Goal: Task Accomplishment & Management: Use online tool/utility

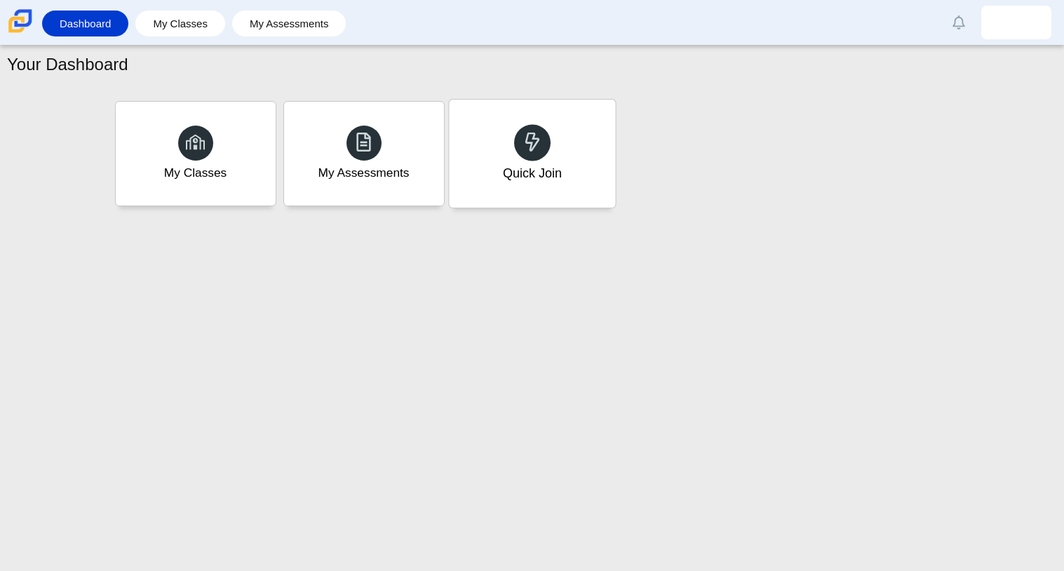
click at [536, 113] on div "Quick Join" at bounding box center [532, 154] width 166 height 108
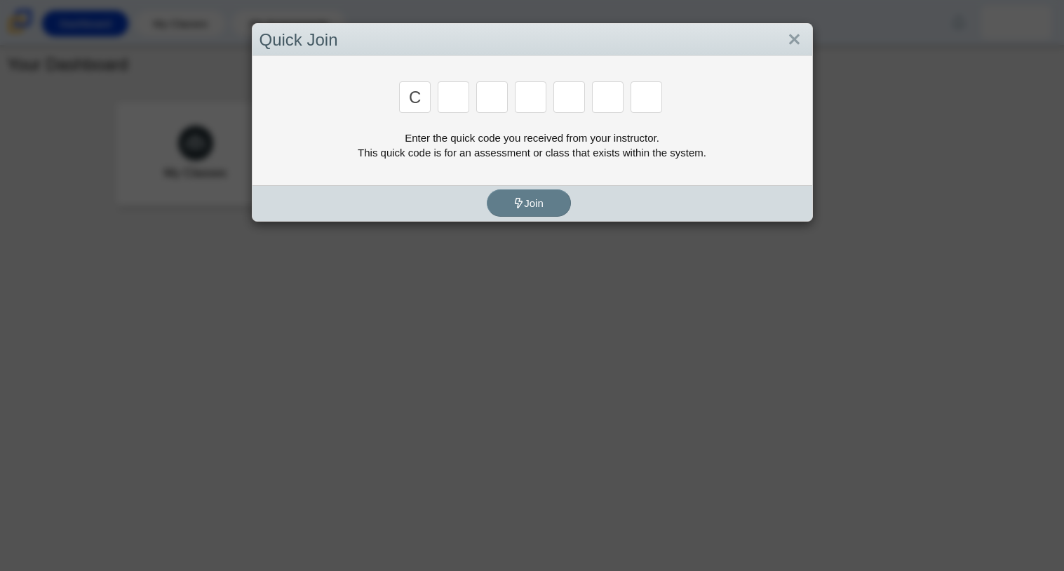
type input "c"
type input "x"
type input "h"
type input "9"
type input "m"
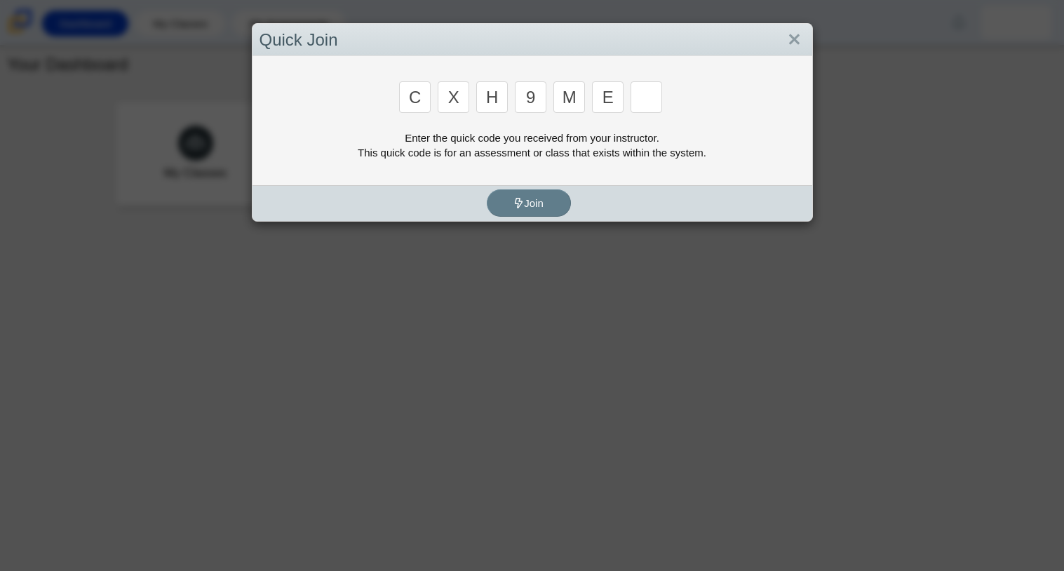
type input "e"
type input "2"
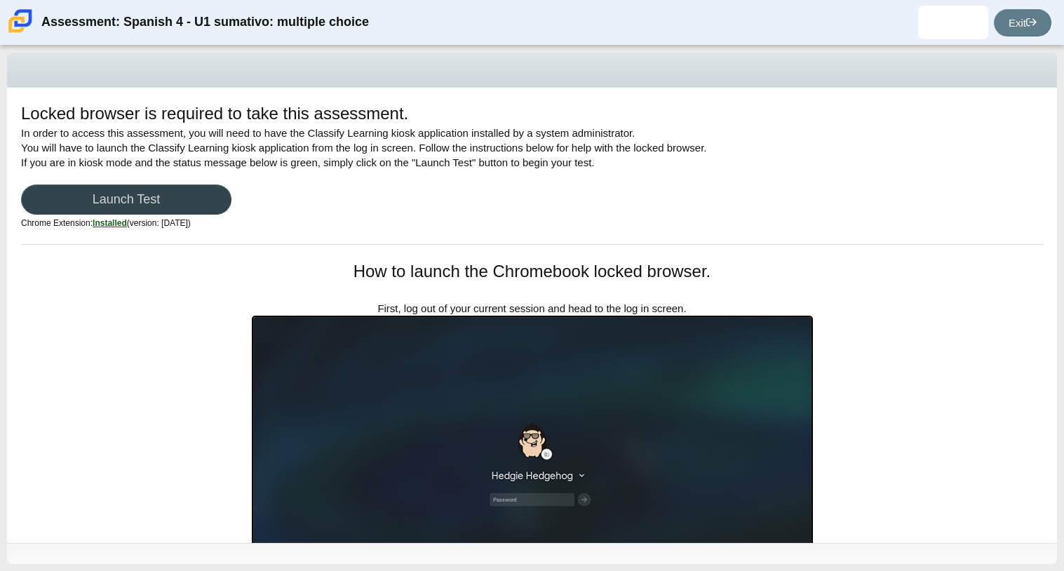
click at [184, 194] on link "Launch Test" at bounding box center [126, 199] width 210 height 30
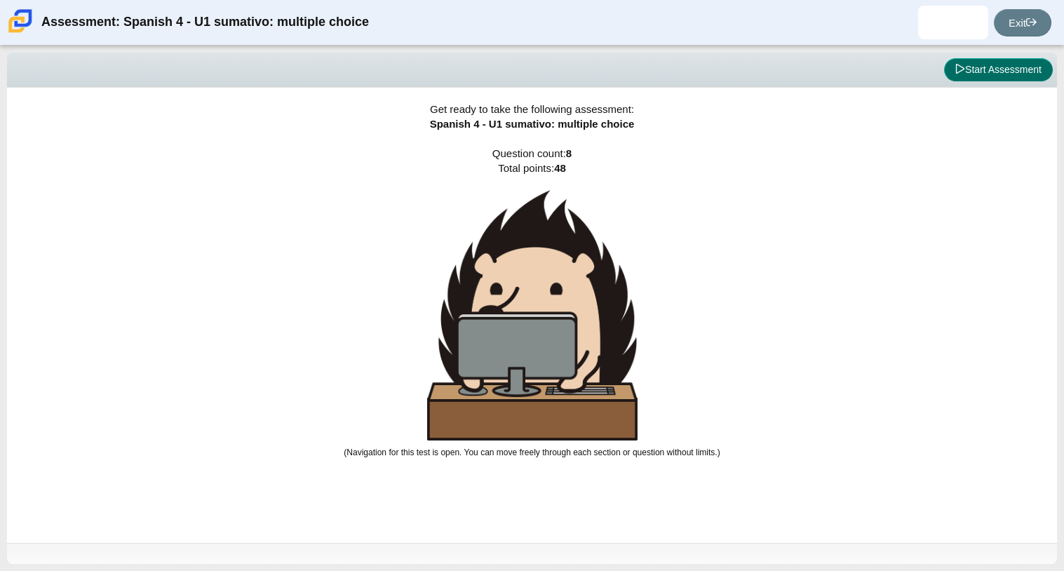
click at [1028, 65] on button "Start Assessment" at bounding box center [998, 70] width 109 height 24
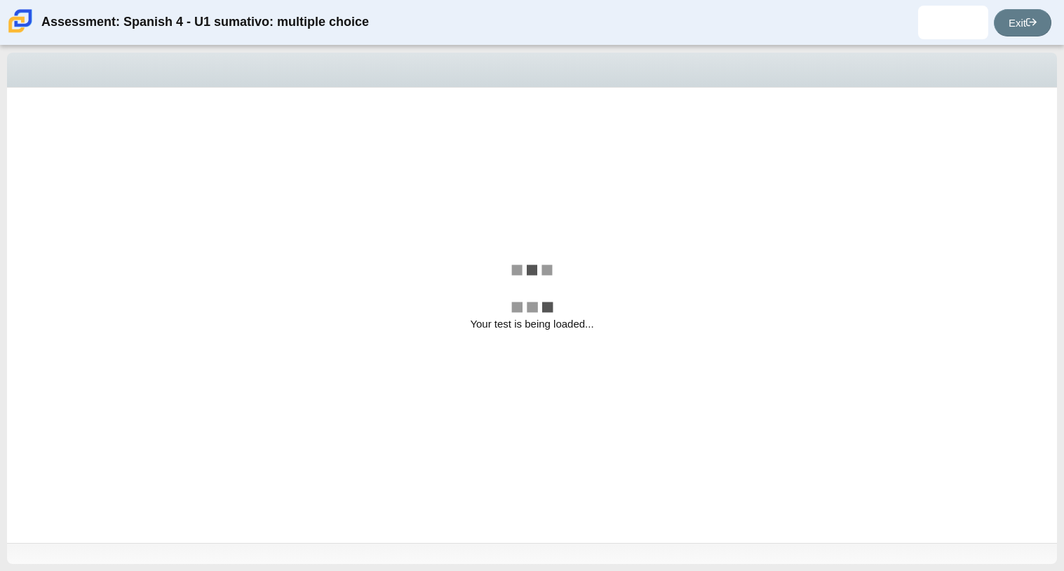
select select "a41de488-02ac-4dd5-a09b-0381ab625a77"
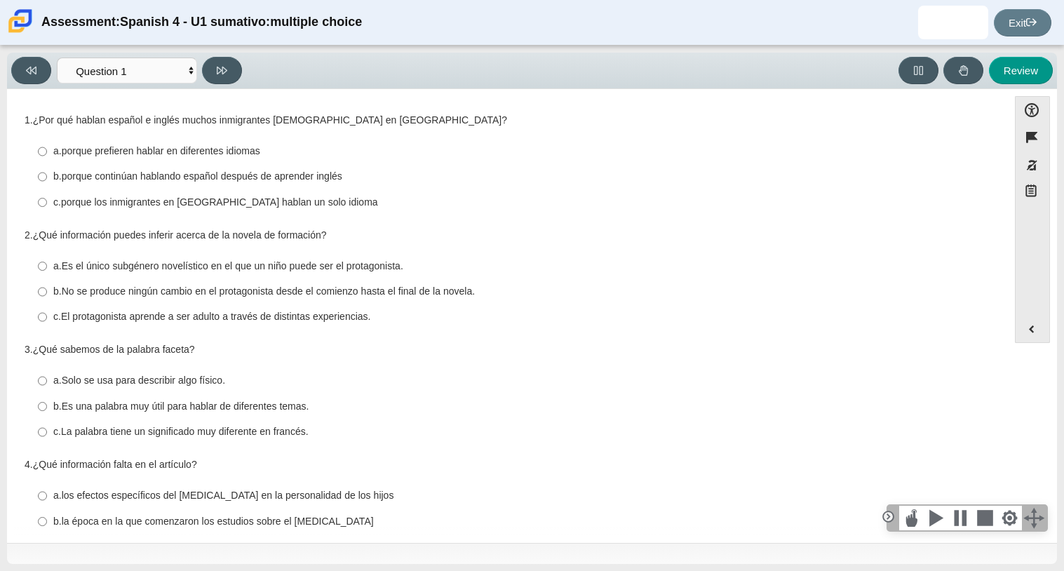
click at [301, 181] on thspan "porque continúan hablando español después de aprender inglés" at bounding box center [202, 176] width 280 height 13
click at [47, 181] on input "b. porque continúan hablando español después de aprender inglés b. porque conti…" at bounding box center [42, 176] width 9 height 25
radio input "true"
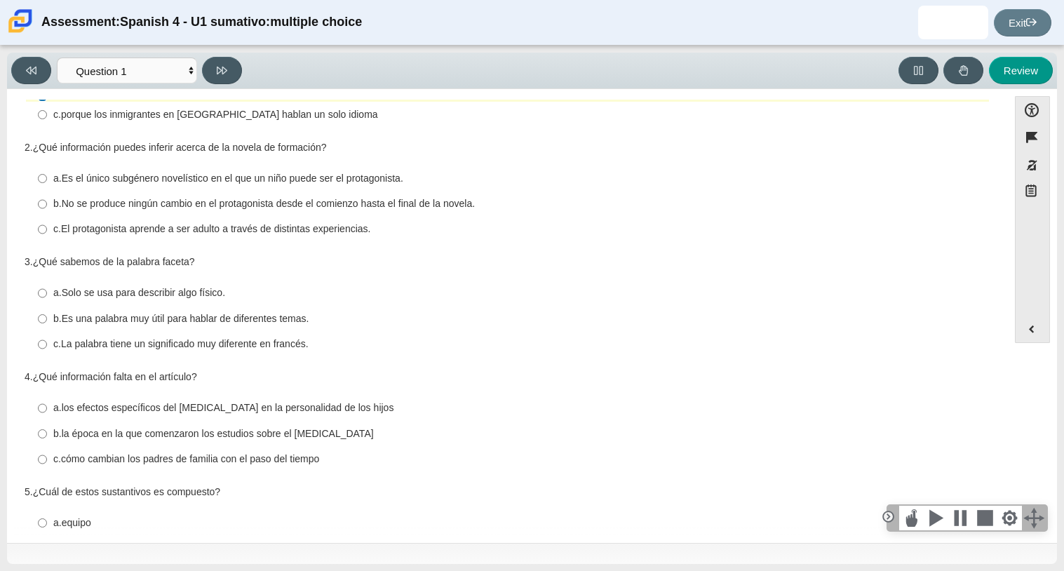
scroll to position [89, 0]
click at [311, 222] on thspan "El protagonista aprende a ser adulto a través de distintas experiencias." at bounding box center [216, 227] width 310 height 13
click at [47, 222] on input "c. El protagonista aprende a ser adulto a través de distintas experiencias. c. …" at bounding box center [42, 227] width 9 height 25
radio input "true"
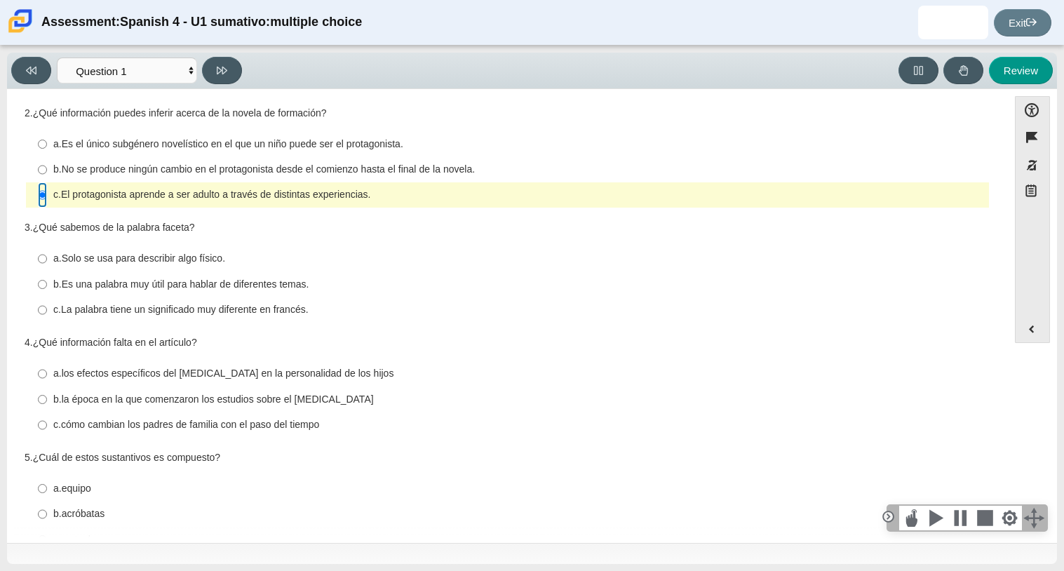
scroll to position [123, 0]
click at [303, 283] on thspan "Es una palabra muy útil para hablar de diferentes temas." at bounding box center [186, 282] width 248 height 13
click at [47, 283] on input "b. Es una palabra muy útil para hablar de diferentes temas. b. Es una palabra m…" at bounding box center [42, 282] width 9 height 25
radio input "true"
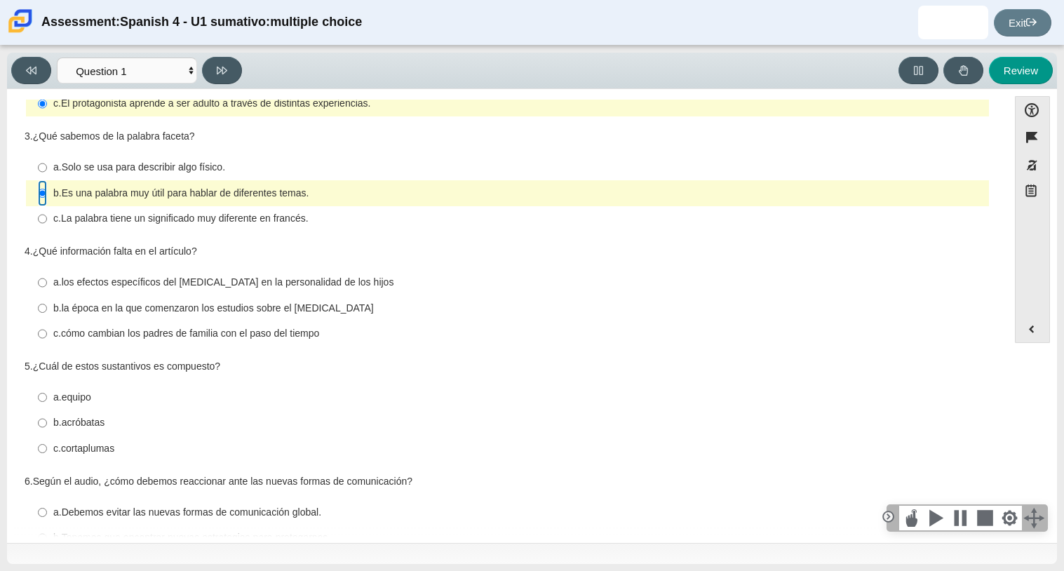
scroll to position [214, 0]
click at [385, 277] on thspan "los efectos específicos del orden de nacimiento en la personalidad de los hijos" at bounding box center [228, 281] width 332 height 13
click at [47, 277] on input "a. los efectos específicos del orden de nacimiento en la personalidad de los hi…" at bounding box center [42, 281] width 9 height 25
radio input "true"
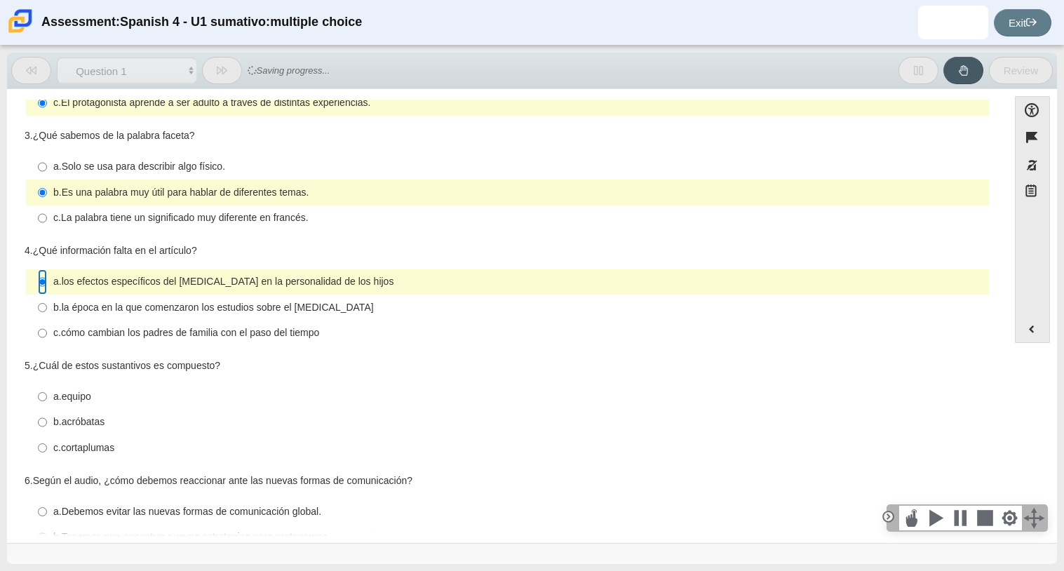
scroll to position [273, 0]
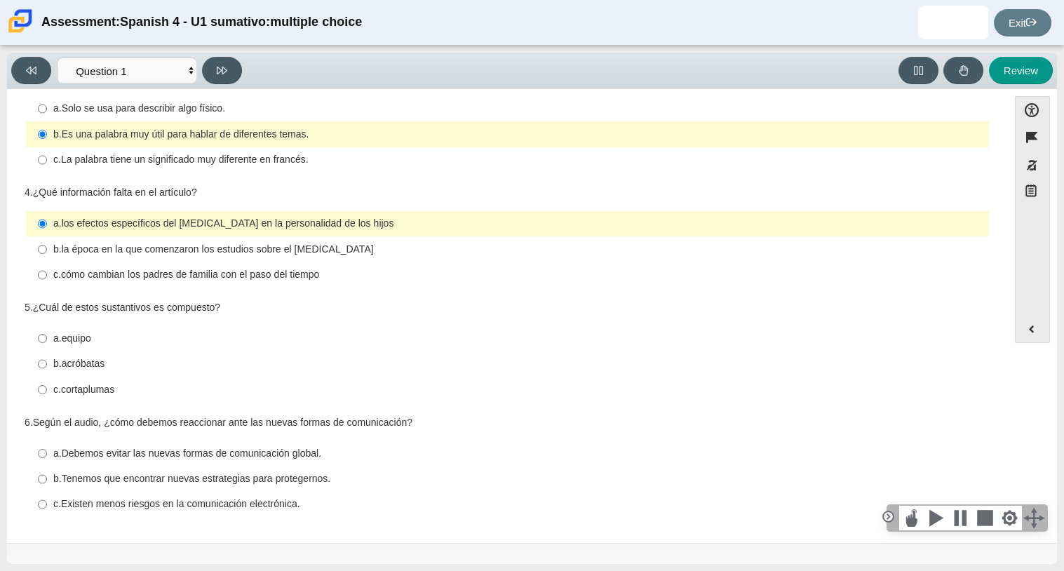
click at [48, 395] on label "c. cortaplumas c. cortaplumas" at bounding box center [508, 389] width 961 height 25
click at [47, 395] on input "c. cortaplumas c. cortaplumas" at bounding box center [42, 389] width 9 height 25
radio input "true"
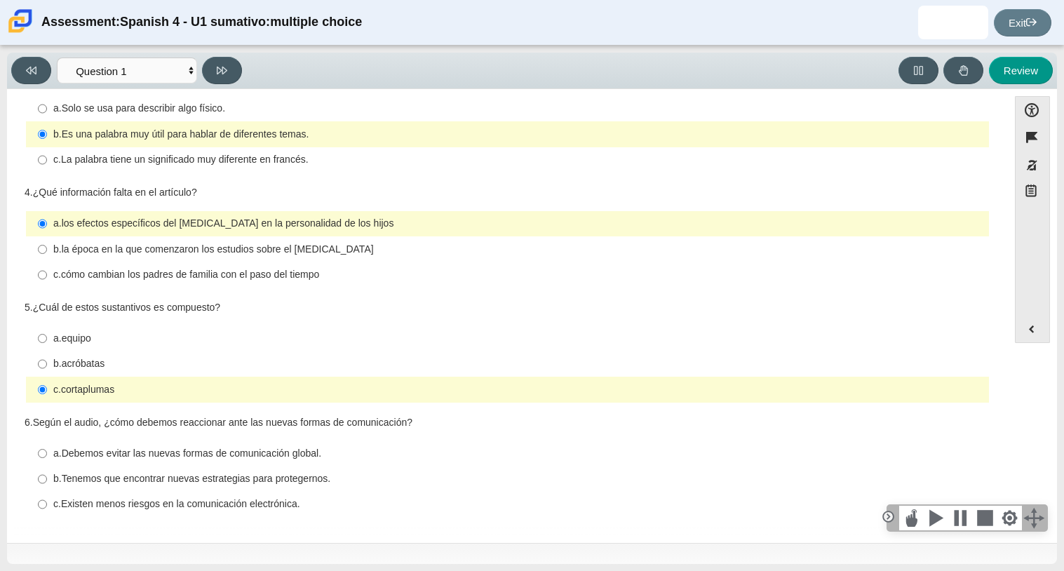
click at [292, 484] on thspan "Tenemos que encontrar nuevas estrategias para protegernos." at bounding box center [196, 478] width 269 height 13
click at [47, 484] on input "b. Tenemos que encontrar nuevas estrategias para protegernos. b. Tenemos que en…" at bounding box center [42, 478] width 9 height 25
radio input "true"
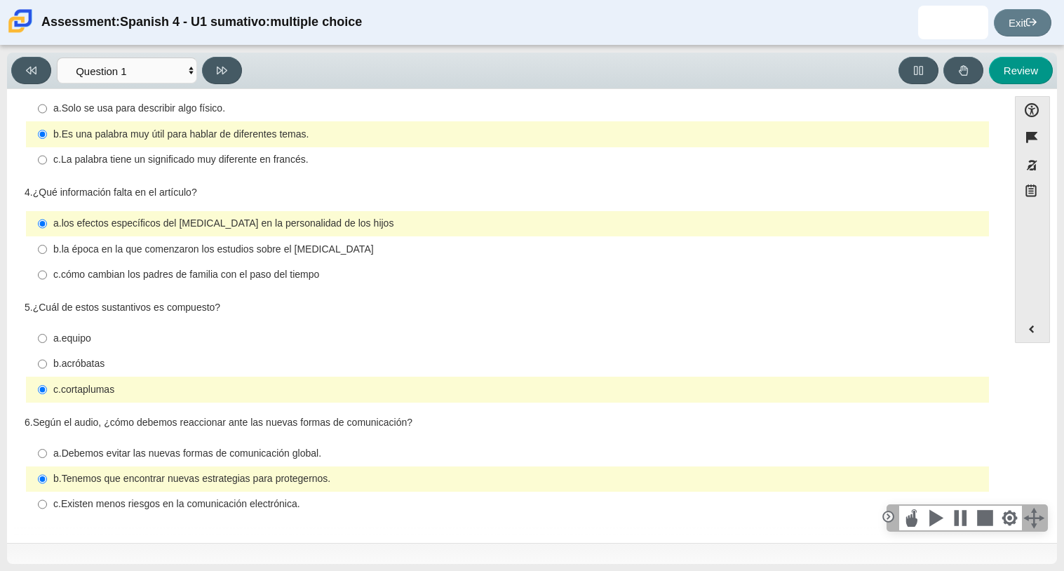
click at [324, 509] on div "c. Existen menos riesgos en la comunicación electrónica." at bounding box center [518, 504] width 930 height 14
click at [47, 509] on input "c. Existen menos riesgos en la comunicación electrónica. c. Existen menos riesg…" at bounding box center [42, 504] width 9 height 25
radio input "true"
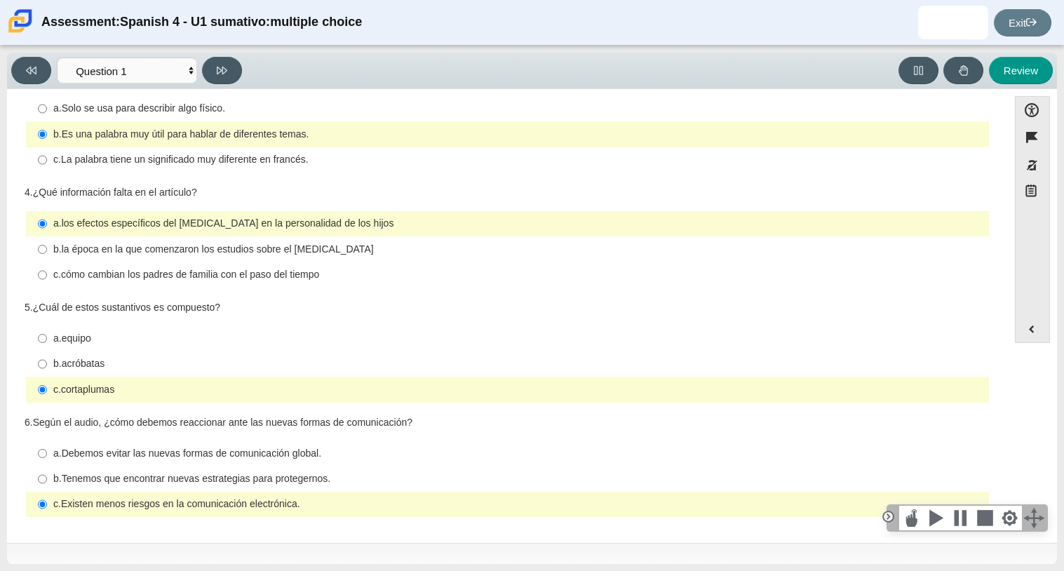
click at [320, 479] on thspan "Tenemos que encontrar nuevas estrategias para protegernos." at bounding box center [196, 478] width 269 height 13
click at [47, 479] on input "b. Tenemos que encontrar nuevas estrategias para protegernos. b. Tenemos que en…" at bounding box center [42, 478] width 9 height 25
radio input "true"
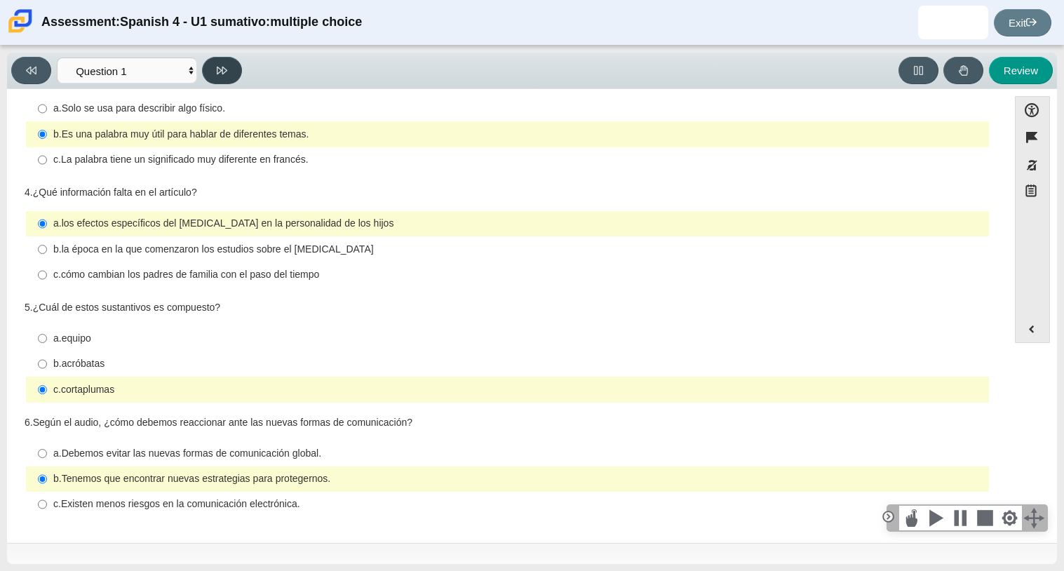
click at [210, 65] on button at bounding box center [222, 70] width 40 height 27
select select "f076714a-6747-478e-936f-d582d2f603d1"
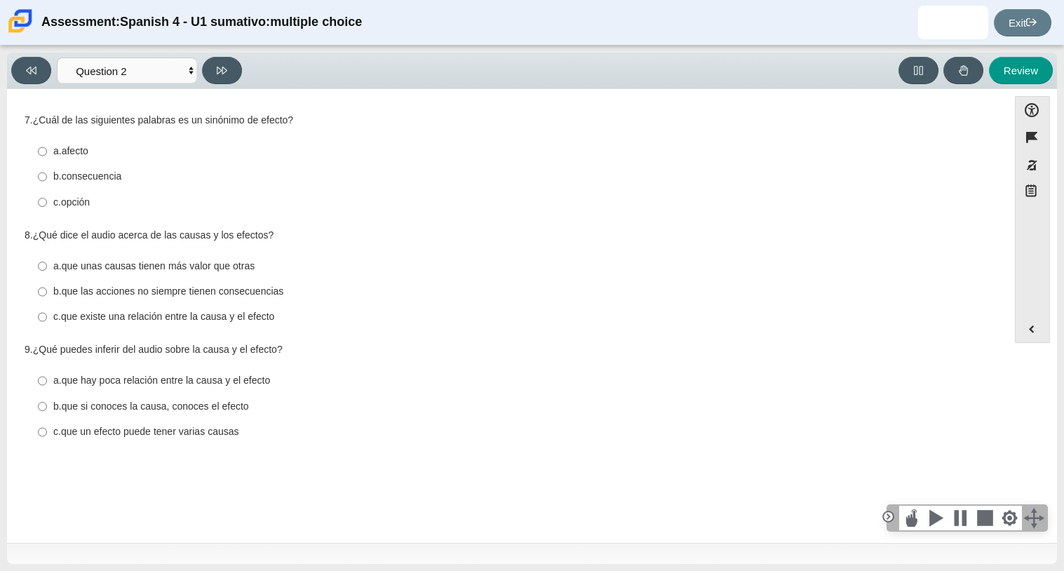
click at [130, 144] on div "a. afecto" at bounding box center [518, 151] width 930 height 14
click at [47, 144] on input "a. afecto a. afecto" at bounding box center [42, 151] width 9 height 25
radio input "true"
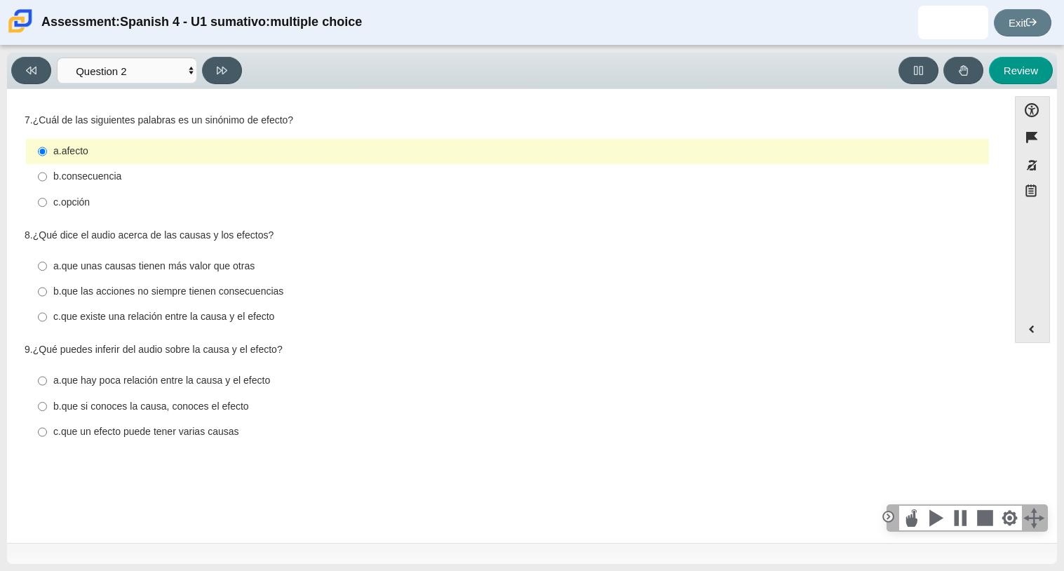
click at [304, 278] on label "a. que unas causas tienen más valor que otras a. que unas causas tienen más val…" at bounding box center [508, 265] width 961 height 25
click at [47, 278] on input "a. que unas causas tienen más valor que otras a. que unas causas tienen más val…" at bounding box center [42, 265] width 9 height 25
radio input "true"
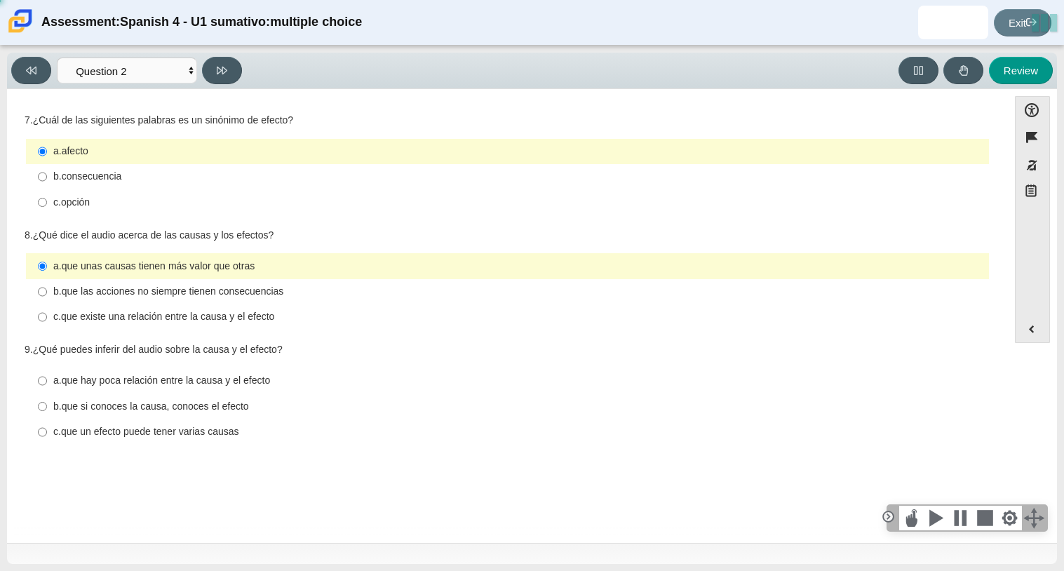
click at [305, 290] on div "b. que las acciones no siempre tienen consecuencias" at bounding box center [518, 292] width 930 height 14
click at [47, 290] on input "b. que las acciones no siempre tienen consecuencias b. que las acciones no siem…" at bounding box center [42, 291] width 9 height 25
radio input "true"
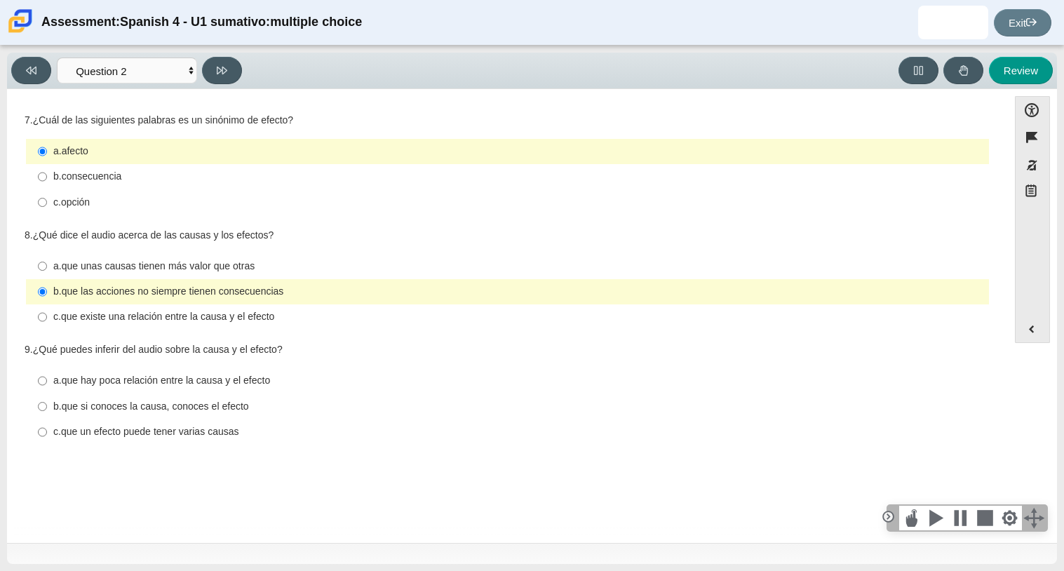
click at [262, 450] on div "Question 1 7. ¿Cuál de las siguientes palabras es un sinónimo de efecto? Respon…" at bounding box center [507, 282] width 987 height 344
click at [256, 444] on label "c. que un efecto puede tener varias causas c. que un efecto puede tener varias …" at bounding box center [508, 431] width 961 height 25
click at [47, 444] on input "c. que un efecto puede tener varias causas c. que un efecto puede tener varias …" at bounding box center [42, 431] width 9 height 25
radio input "true"
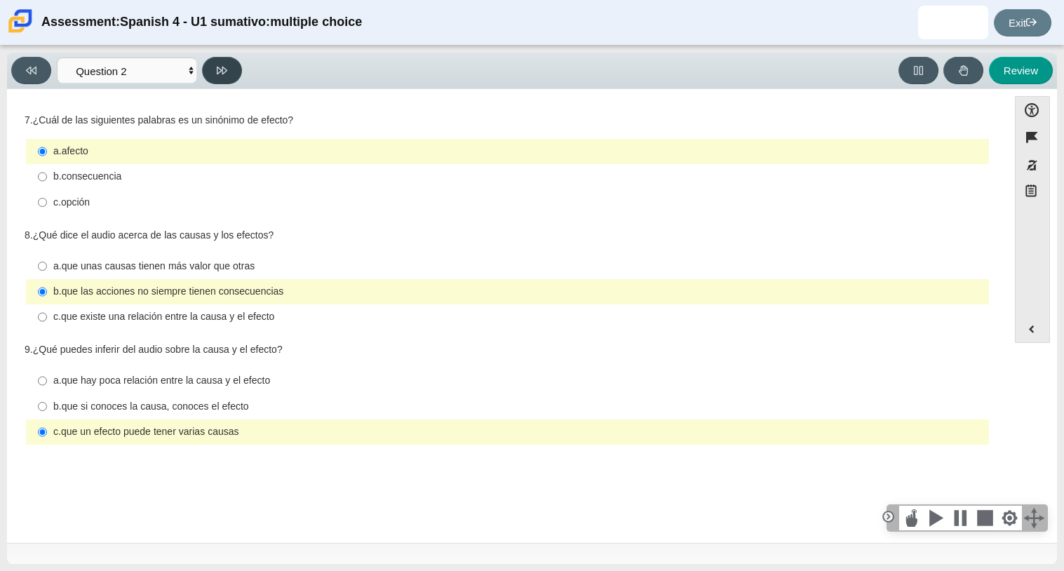
click at [234, 72] on button at bounding box center [222, 70] width 40 height 27
select select "955d698b-f94a-4dc0-b255-03112f50ff9e"
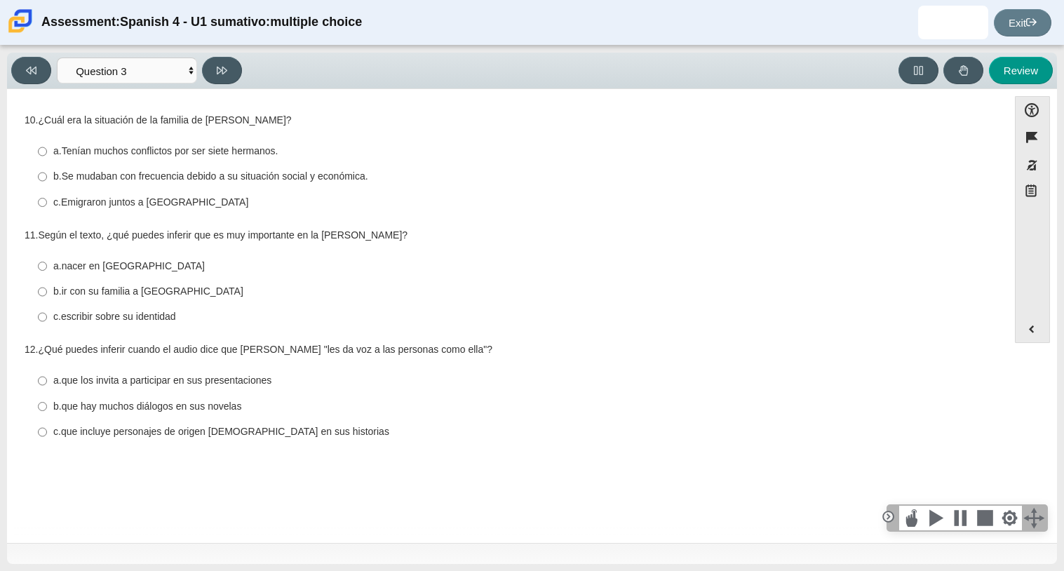
click at [207, 440] on label "c. que incluye personajes de origen mexicano en sus historias c. que incluye pe…" at bounding box center [508, 431] width 961 height 25
click at [47, 440] on input "c. que incluye personajes de origen mexicano en sus historias c. que incluye pe…" at bounding box center [42, 431] width 9 height 25
radio input "true"
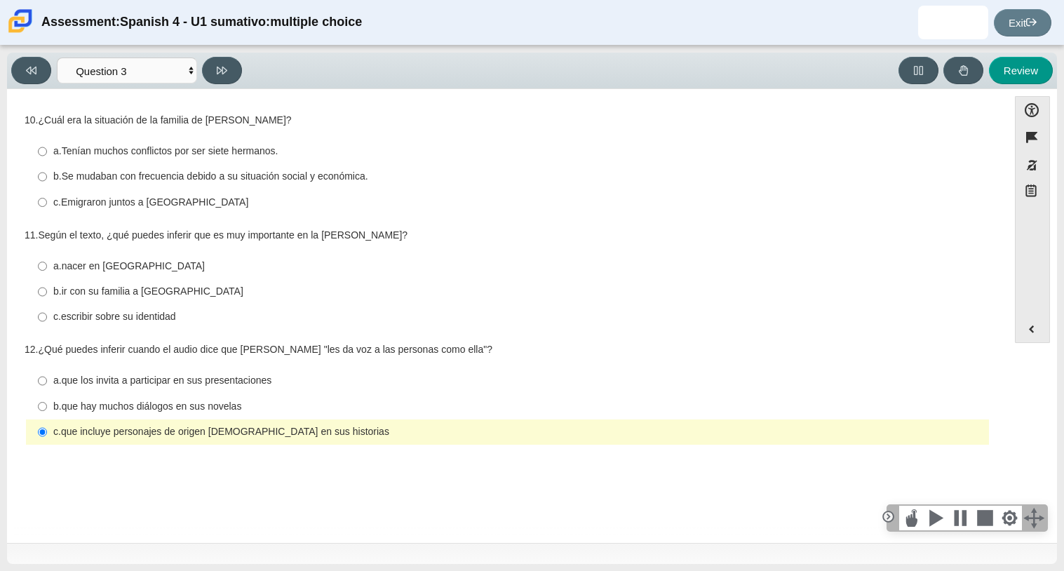
click at [187, 319] on div "c. escribir sobre su identidad" at bounding box center [518, 317] width 930 height 14
click at [47, 319] on input "c. escribir sobre su identidad c. escribir sobre su identidad" at bounding box center [42, 316] width 9 height 25
radio input "true"
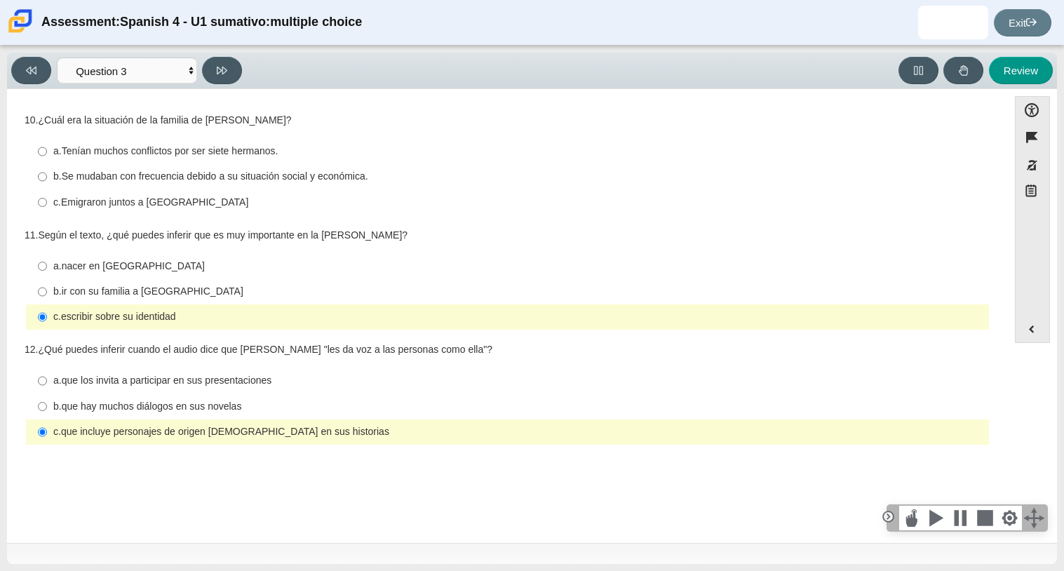
click at [213, 208] on thspan "Emigraron juntos a Estados Unidos" at bounding box center [154, 202] width 187 height 13
click at [47, 208] on input "c. Emigraron juntos a Estados Unidos c. Emigraron juntos a Estados Unidos" at bounding box center [42, 201] width 9 height 25
radio input "true"
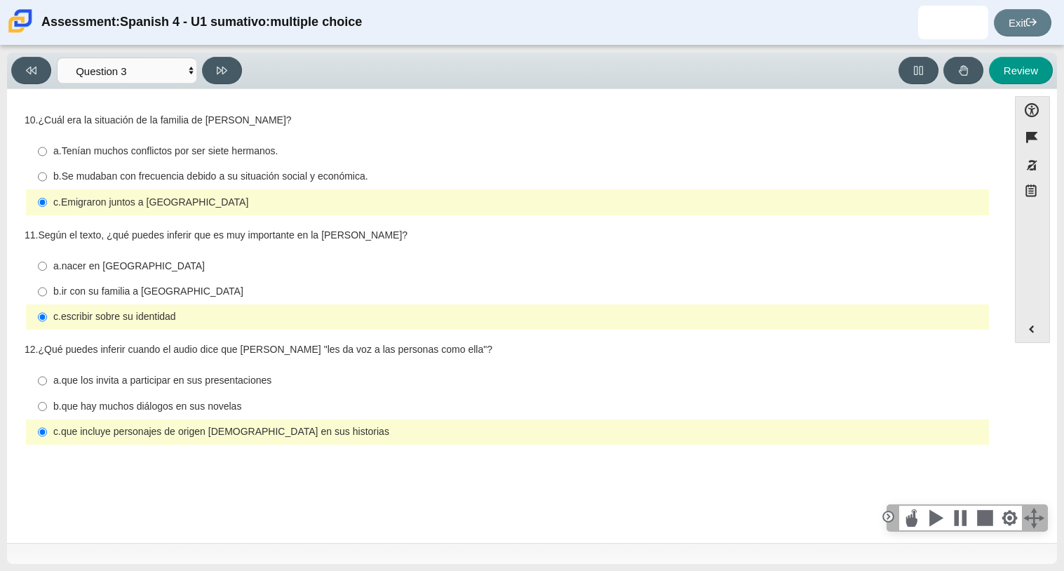
click at [237, 173] on thspan "Se mudaban con frecuencia debido a su situación social y económica." at bounding box center [215, 176] width 306 height 13
click at [47, 173] on input "b. Se mudaban con frecuencia debido a su situación social y económica. b. Se mu…" at bounding box center [42, 176] width 9 height 25
radio input "true"
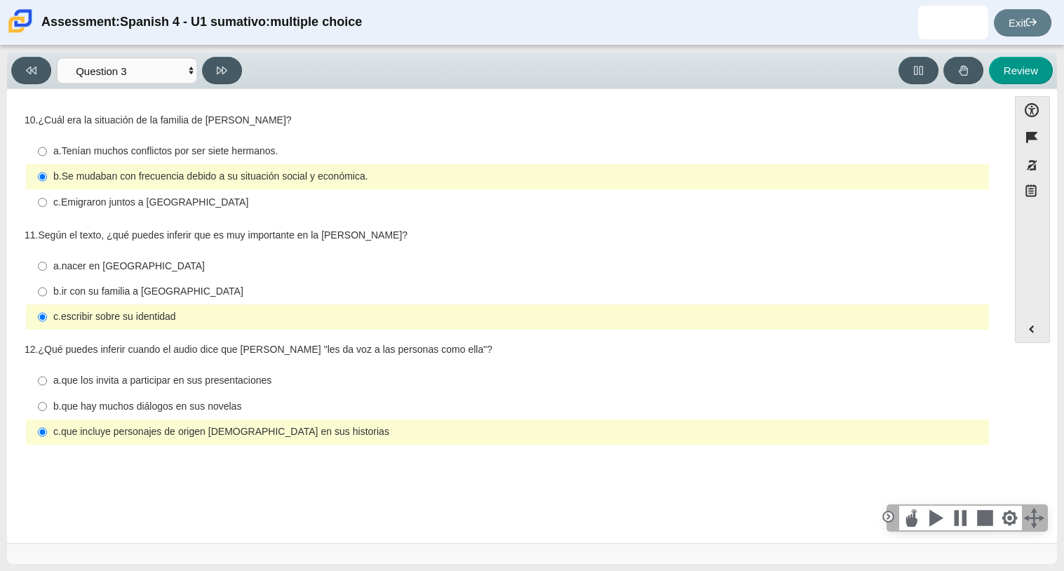
click at [175, 378] on thspan "que los invita a participar en sus presentaciones" at bounding box center [167, 380] width 210 height 13
click at [47, 378] on input "a. que los invita a participar en sus presentaciones a. que los invita a partic…" at bounding box center [42, 380] width 9 height 25
radio input "true"
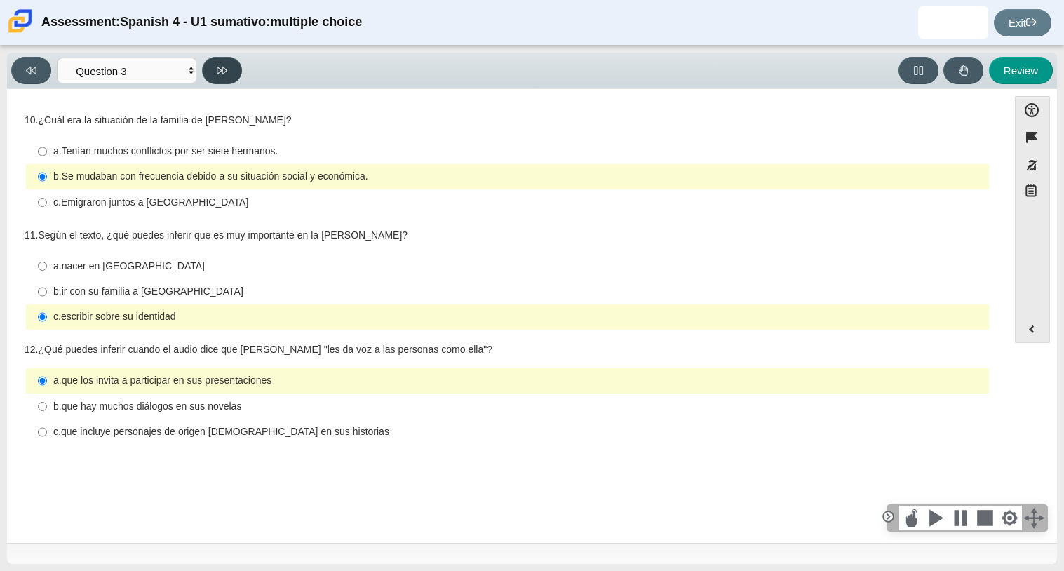
click at [218, 57] on button at bounding box center [222, 70] width 40 height 27
select select "390cf710-00ed-41bc-9fa6-d48920198324"
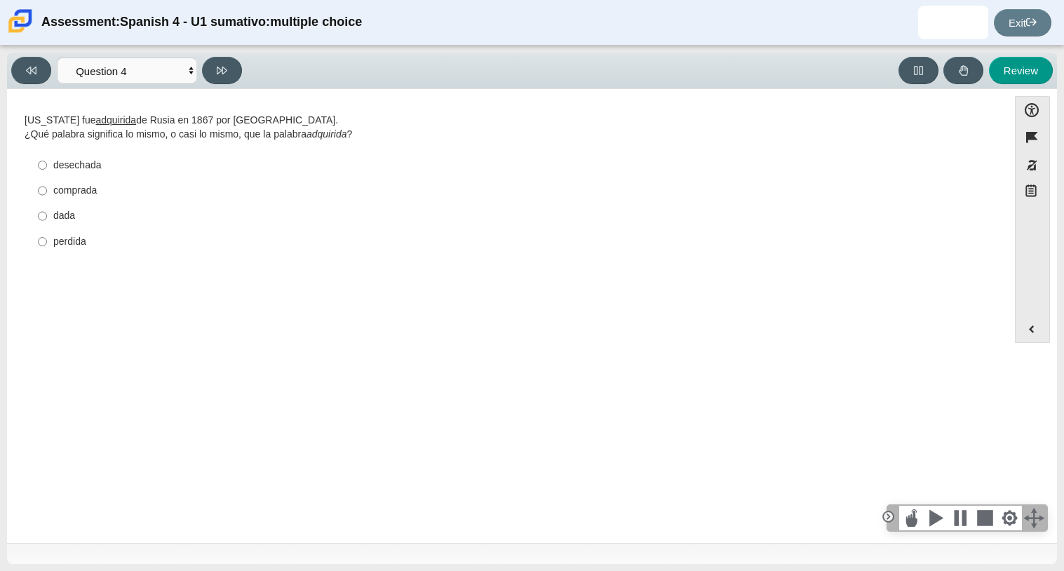
click at [122, 191] on div "comprada" at bounding box center [518, 191] width 930 height 14
click at [47, 191] on input "comprada comprada" at bounding box center [42, 190] width 9 height 25
radio input "true"
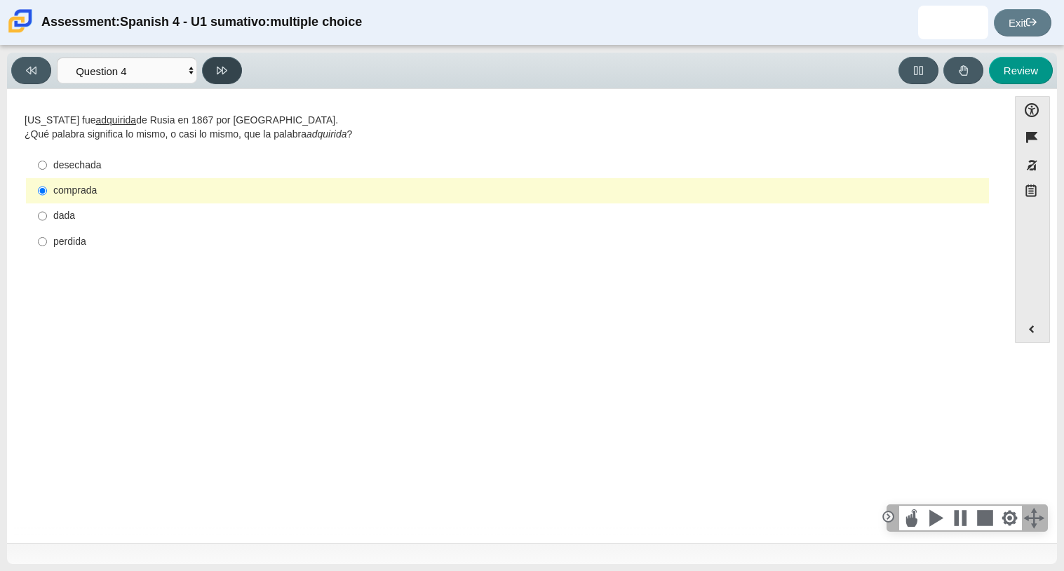
click at [229, 62] on button at bounding box center [222, 70] width 40 height 27
select select "de5bc71e-117a-4bdd-886d-d95d03d193af"
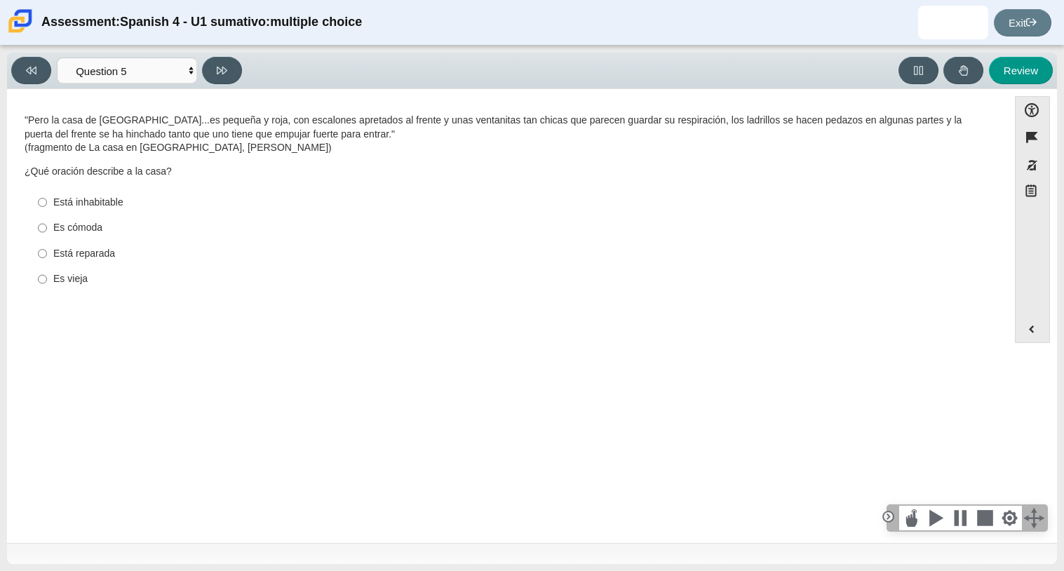
click at [66, 276] on div "Es vieja" at bounding box center [518, 279] width 930 height 14
click at [47, 276] on input "Es vieja Es vieja" at bounding box center [42, 278] width 9 height 25
radio input "true"
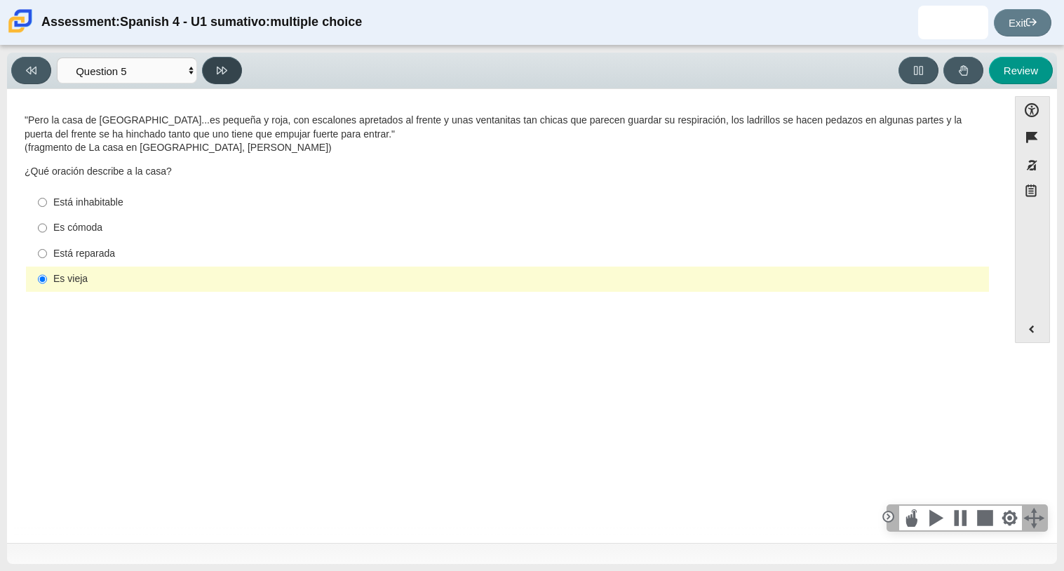
click at [226, 58] on button at bounding box center [222, 70] width 40 height 27
select select "ad9780d8-5edb-414e-87ea-0bcd5a75287a"
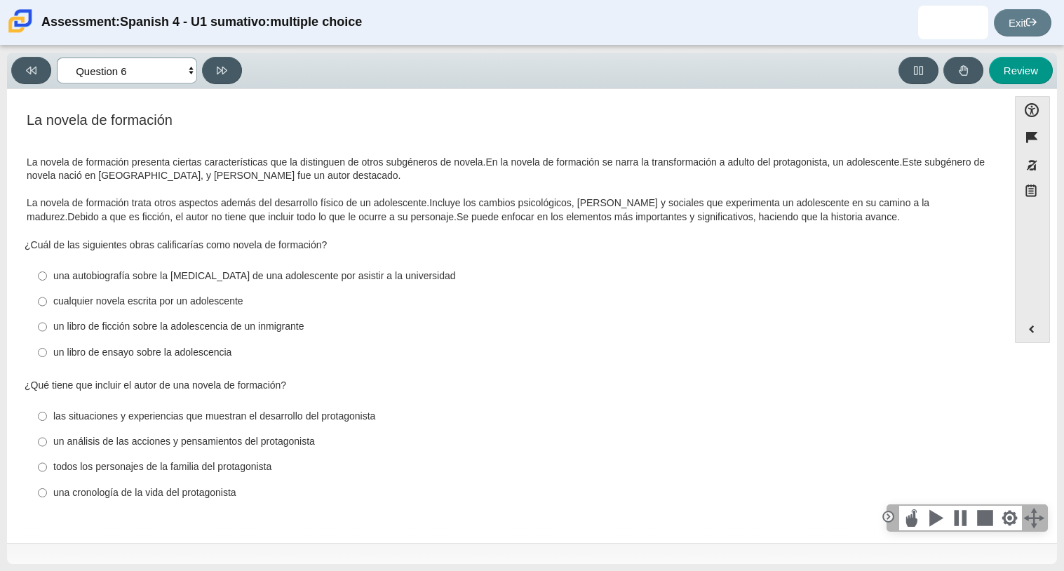
click at [190, 72] on select "Comprensión auditiva Question 1 Question 2 Question 3 Comprensión de lectura Qu…" at bounding box center [127, 70] width 140 height 26
click at [424, 137] on div "La novela de formación La novela de formación presenta ciertas características …" at bounding box center [507, 168] width 961 height 112
click at [250, 415] on div "las situaciones y experiencias que muestran el desarrollo del protagonista" at bounding box center [518, 416] width 930 height 14
click at [47, 415] on input "las situaciones y experiencias que muestran el desarrollo del protagonista las …" at bounding box center [42, 415] width 9 height 25
radio input "true"
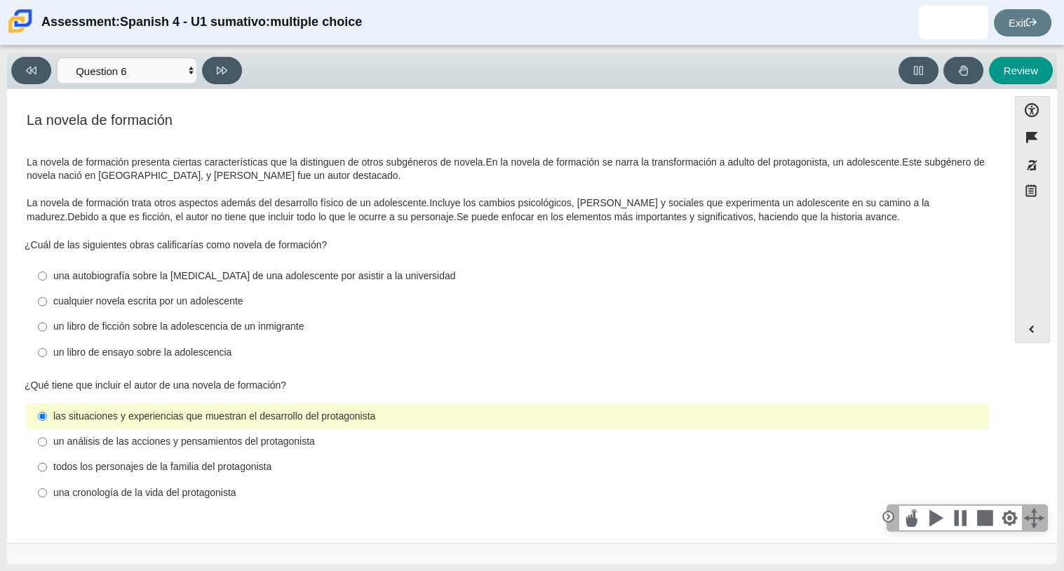
click at [234, 325] on div "un libro de ficción sobre la adolescencia de un inmigrante" at bounding box center [518, 327] width 930 height 14
click at [47, 325] on input "un libro de ficción sobre la adolescencia de un inmigrante un libro de ficción …" at bounding box center [42, 326] width 9 height 25
radio input "true"
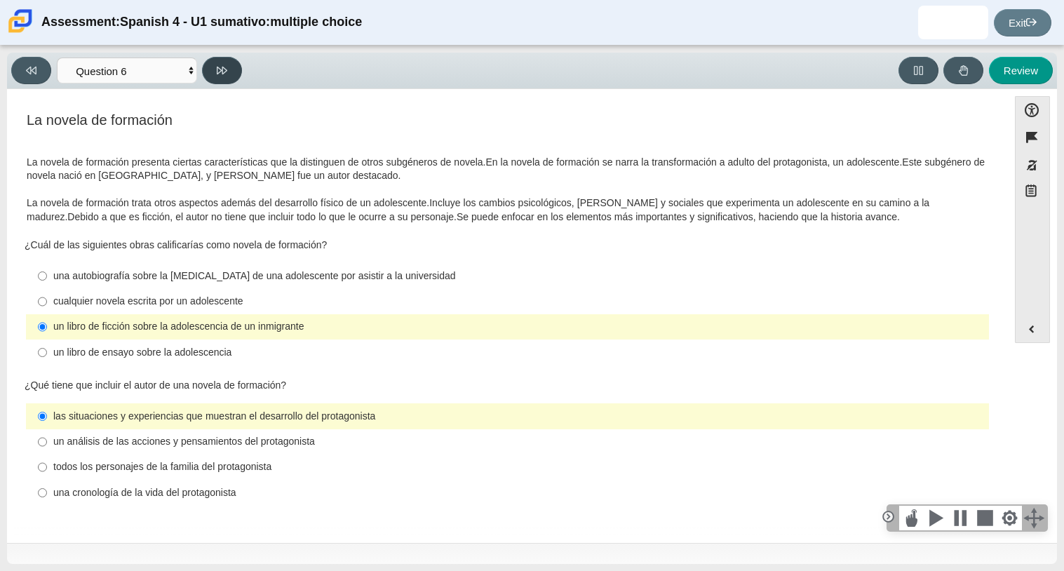
click at [225, 70] on icon at bounding box center [222, 71] width 11 height 8
select select "6168cc92-63b6-45d3-a929-0b9cba560165"
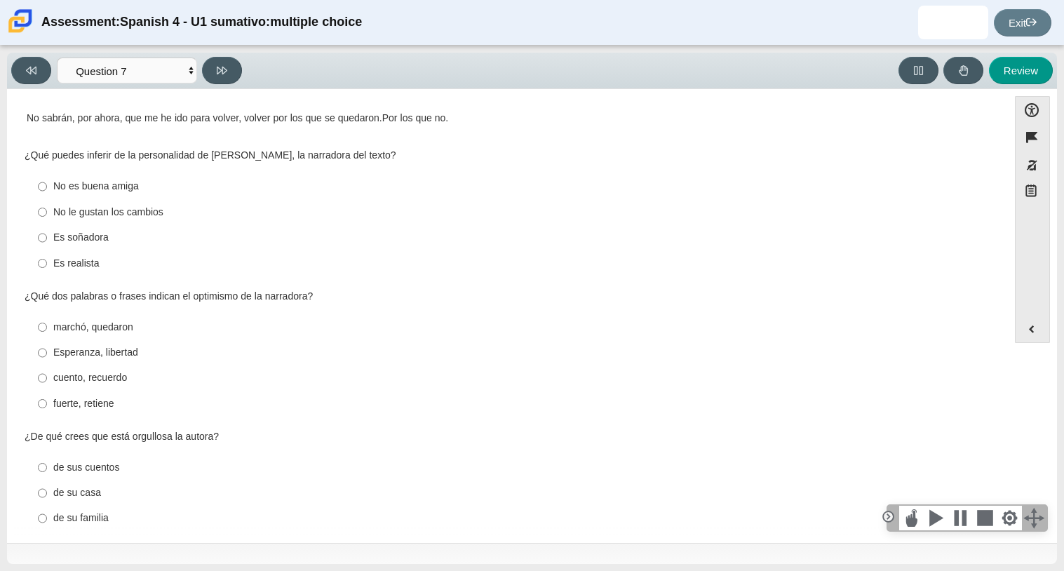
scroll to position [320, 0]
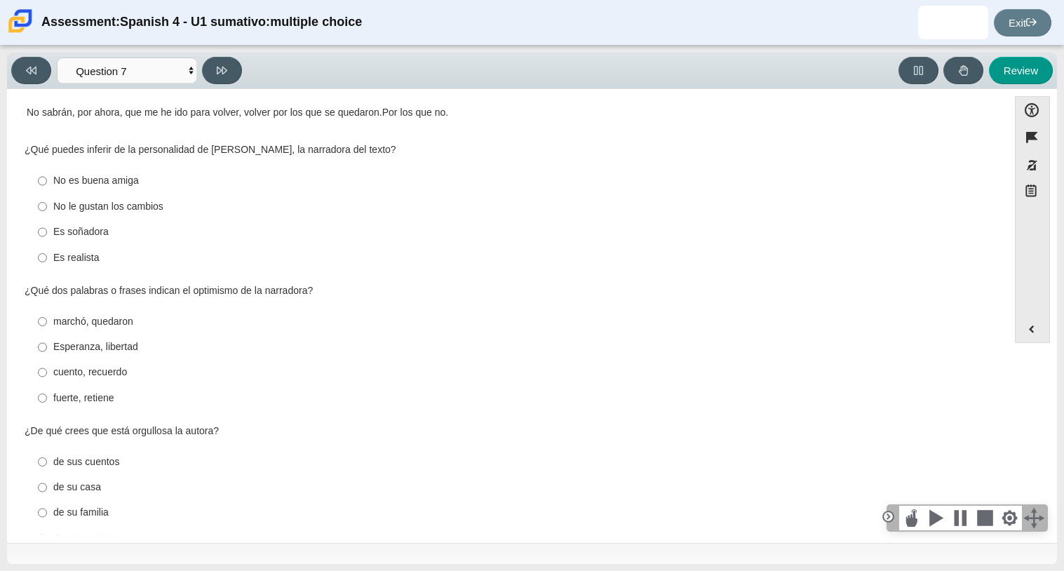
click at [112, 401] on div "fuerte, retiene" at bounding box center [518, 398] width 930 height 14
click at [47, 401] on input "fuerte, retiene fuerte, retiene" at bounding box center [42, 397] width 9 height 25
radio input "true"
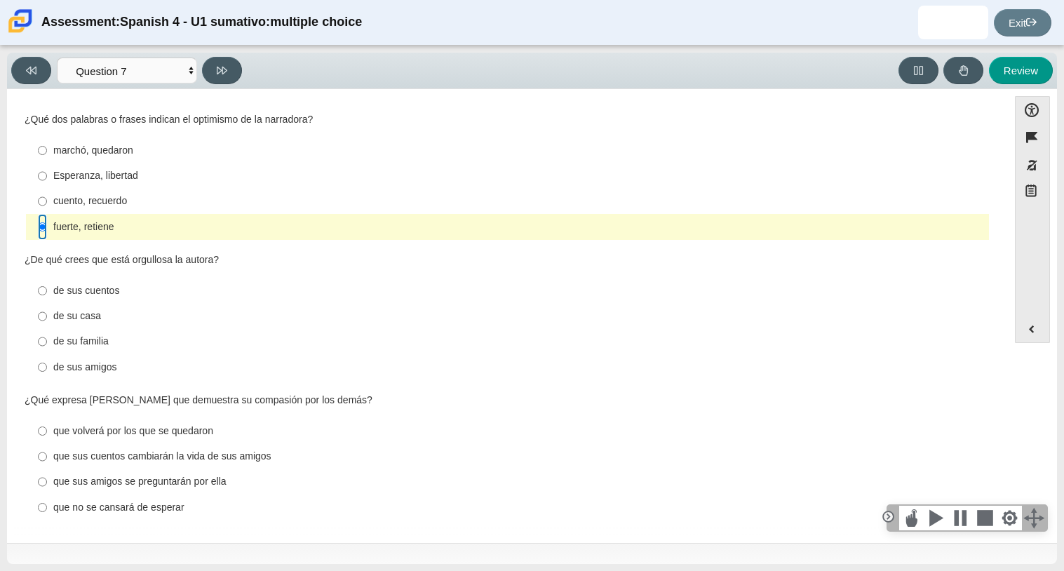
scroll to position [496, 0]
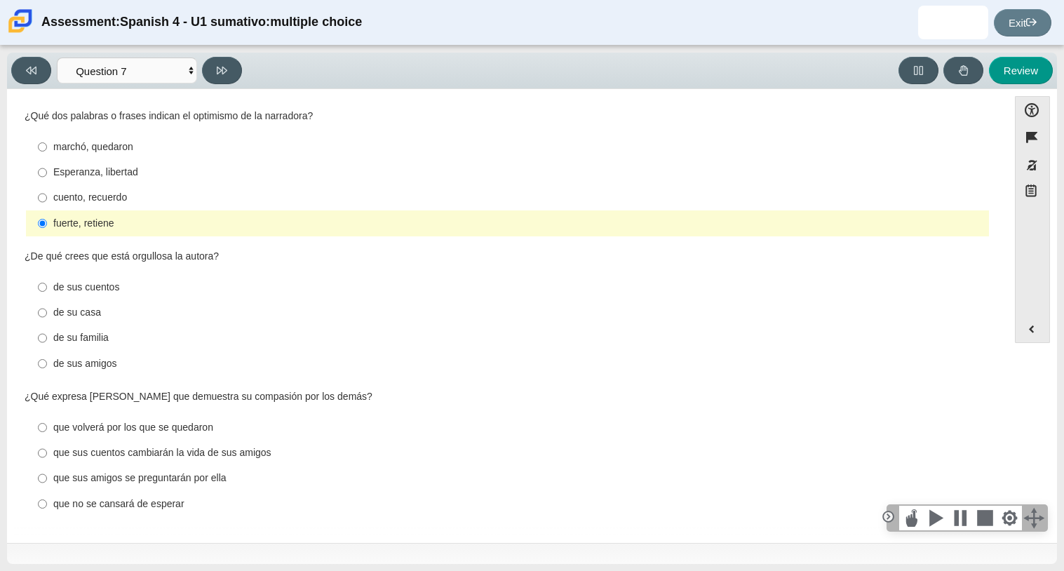
click at [161, 428] on div "que volverá por los que se quedaron" at bounding box center [518, 428] width 930 height 14
click at [47, 428] on input "que volverá por los que se quedaron que volverá por los que se quedaron" at bounding box center [42, 426] width 9 height 25
radio input "true"
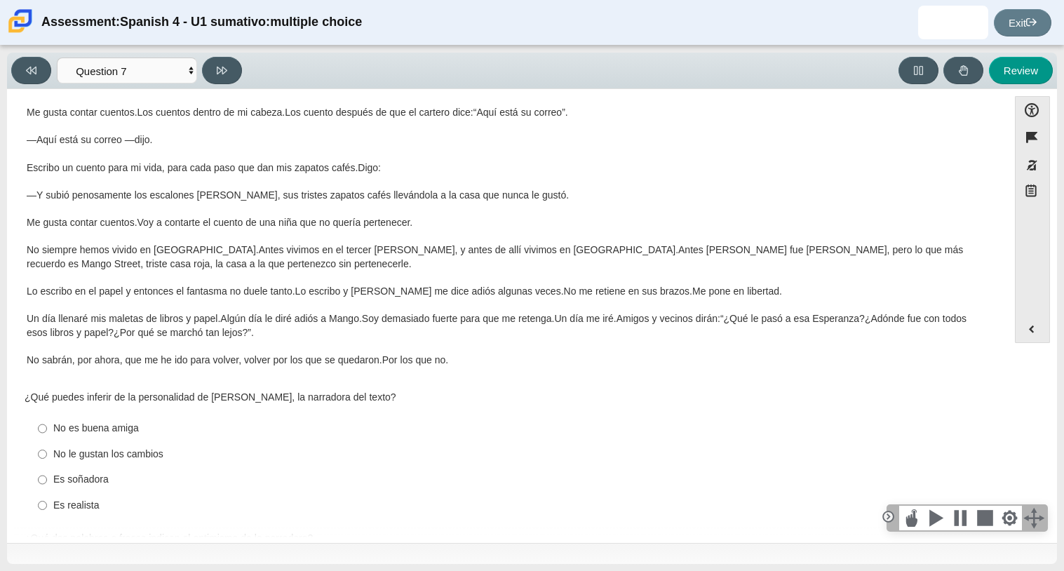
scroll to position [95, 0]
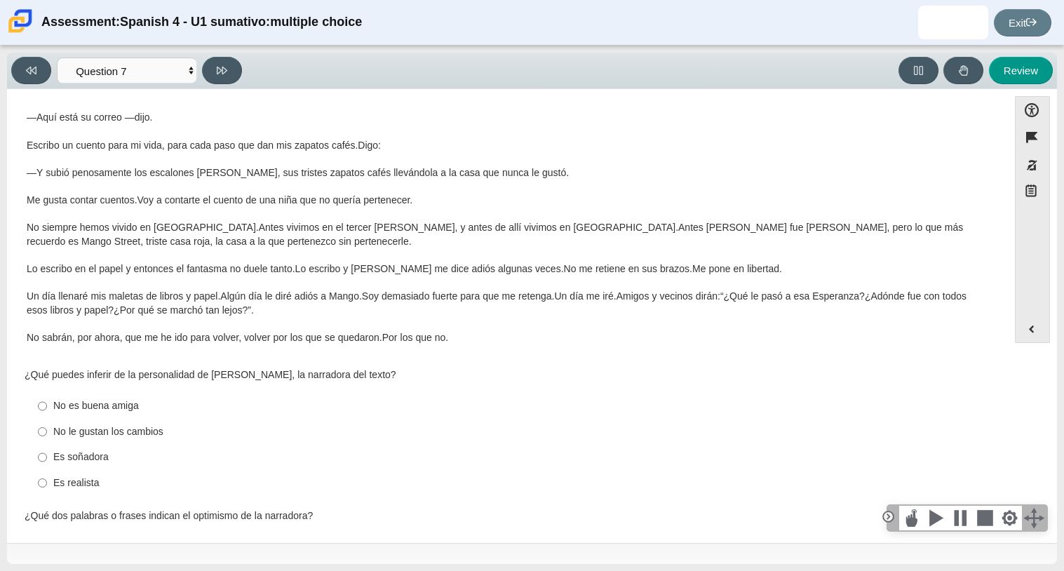
click at [95, 486] on div "Es realista" at bounding box center [518, 483] width 930 height 14
click at [47, 486] on input "Es realista Es realista" at bounding box center [42, 482] width 9 height 25
radio input "true"
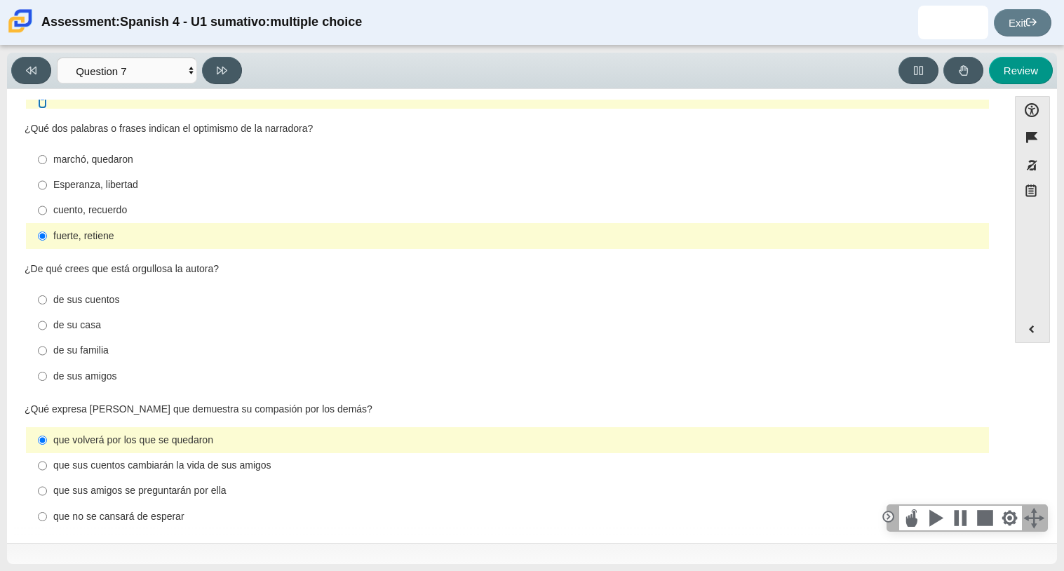
scroll to position [496, 0]
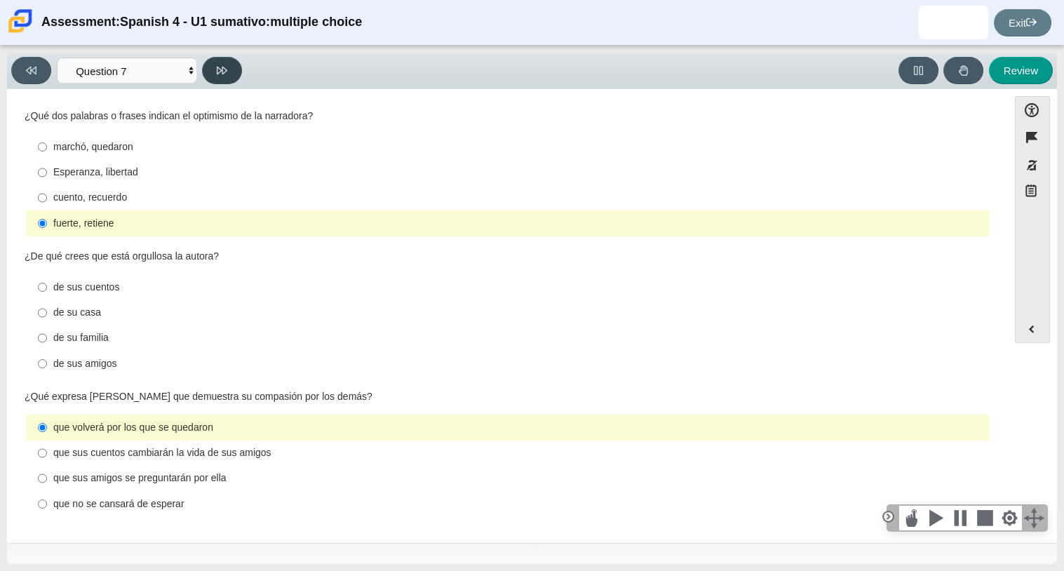
click at [217, 68] on icon at bounding box center [222, 71] width 11 height 8
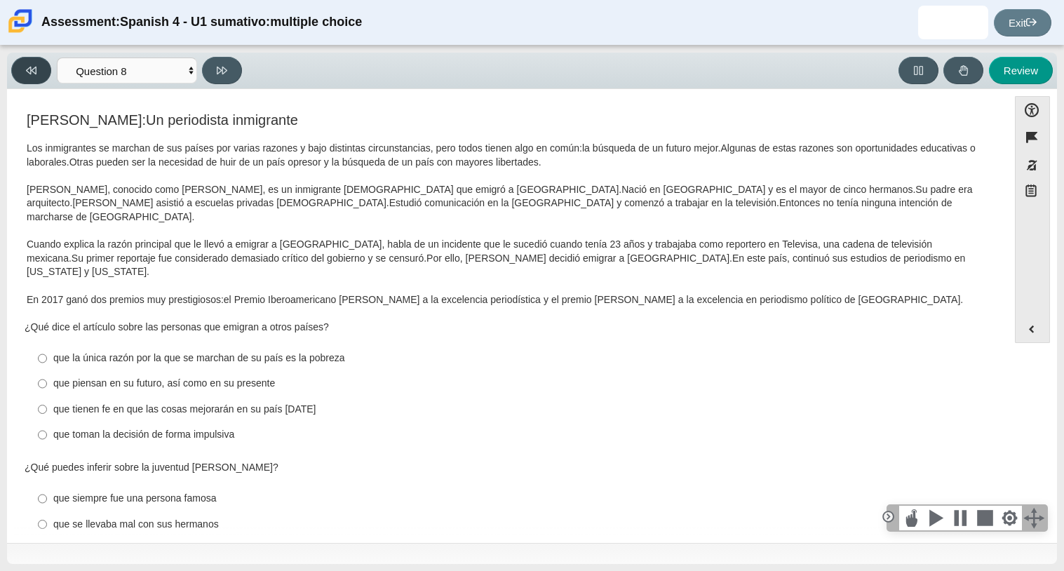
click at [41, 67] on button at bounding box center [31, 70] width 40 height 27
select select "6168cc92-63b6-45d3-a929-0b9cba560165"
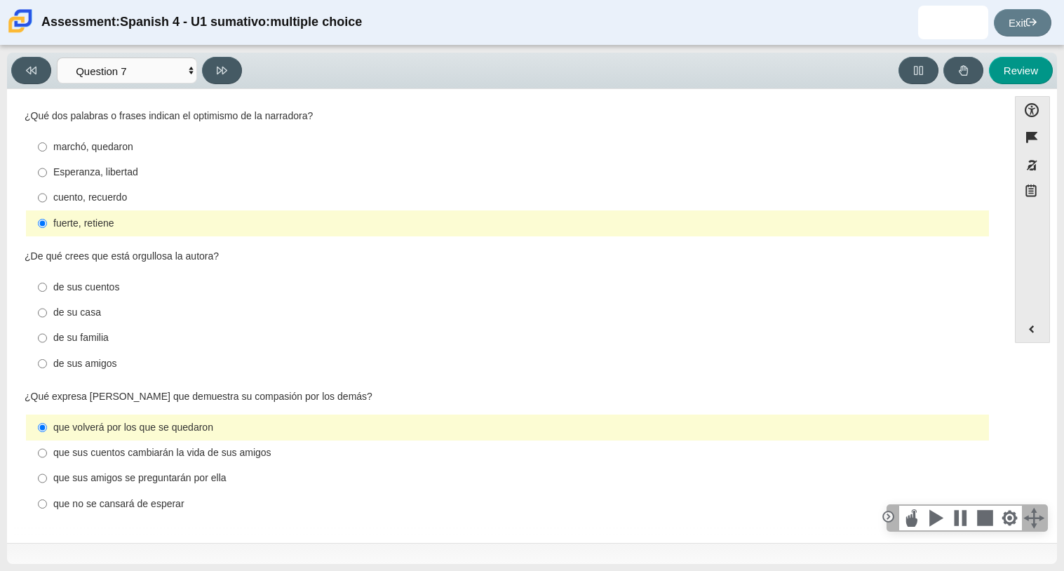
click at [107, 286] on div "de sus cuentos" at bounding box center [518, 287] width 930 height 14
click at [47, 286] on input "de sus cuentos de sus cuentos" at bounding box center [42, 286] width 9 height 25
radio input "true"
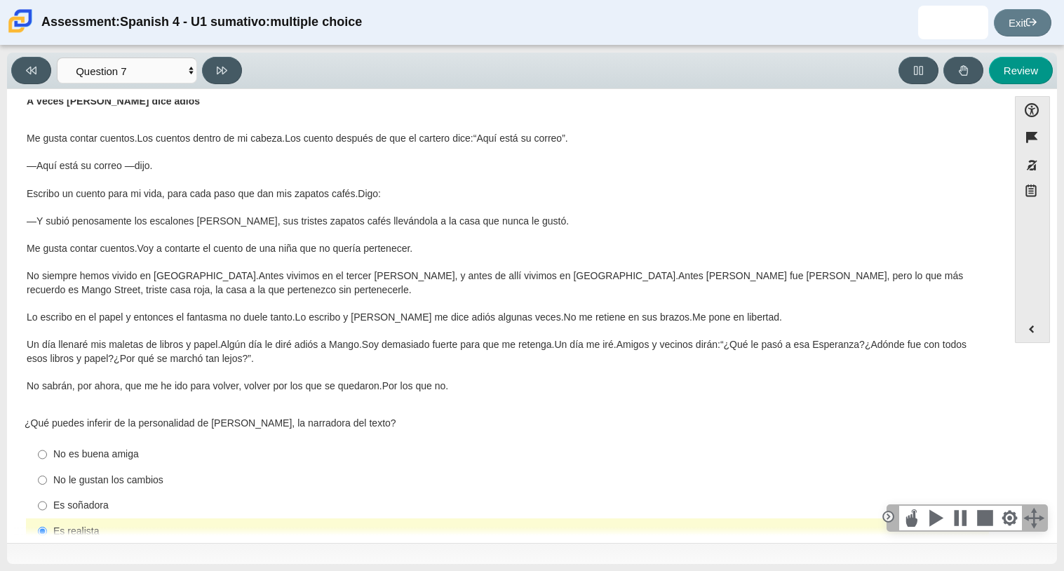
scroll to position [0, 0]
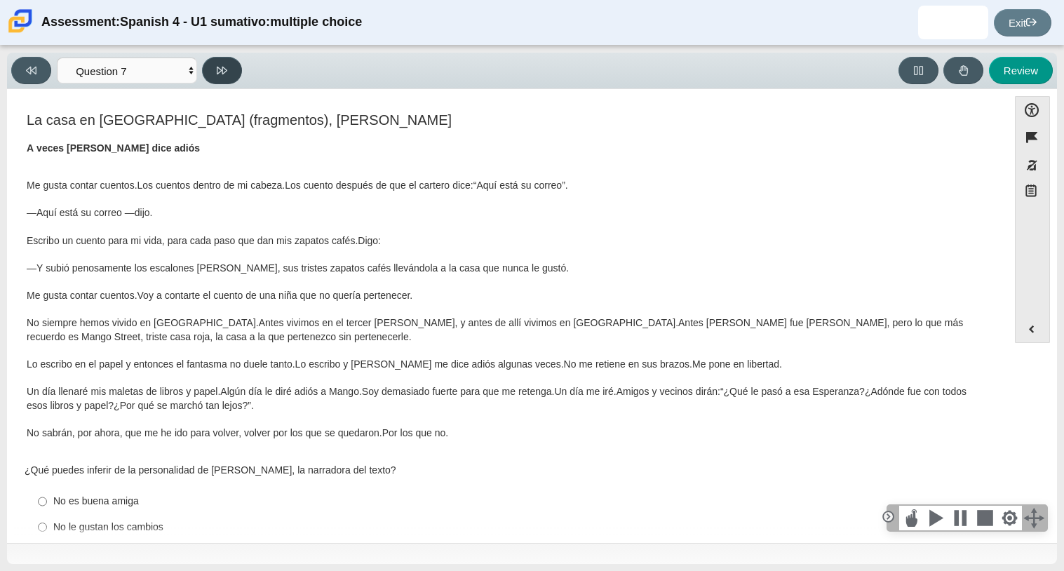
click at [236, 78] on button at bounding box center [222, 70] width 40 height 27
select select "98fe3b59-0d4b-482f-94e6-cc4dee5e60d3"
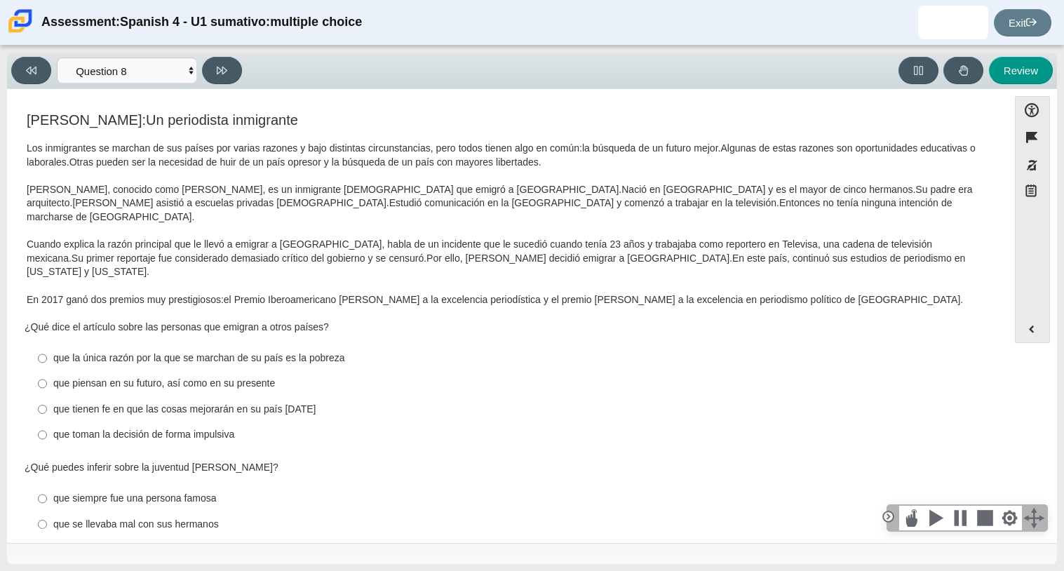
click at [236, 377] on div "que piensan en su futuro, así como en su presente" at bounding box center [518, 384] width 930 height 14
click at [47, 371] on input "que piensan en su futuro, así como en su presente que piensan en su futuro, así…" at bounding box center [42, 383] width 9 height 25
radio input "true"
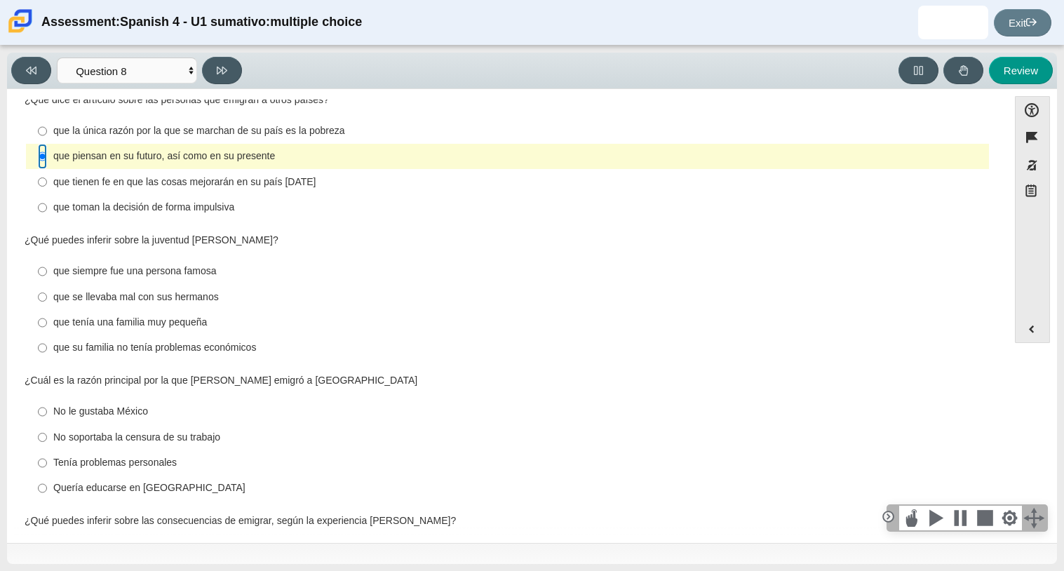
scroll to position [228, 0]
click at [196, 480] on div "Quería educarse en Estados Unidos" at bounding box center [518, 487] width 930 height 14
click at [47, 475] on input "Quería educarse en Estados Unidos Quería educarse en Estados Unidos" at bounding box center [42, 487] width 9 height 25
radio input "true"
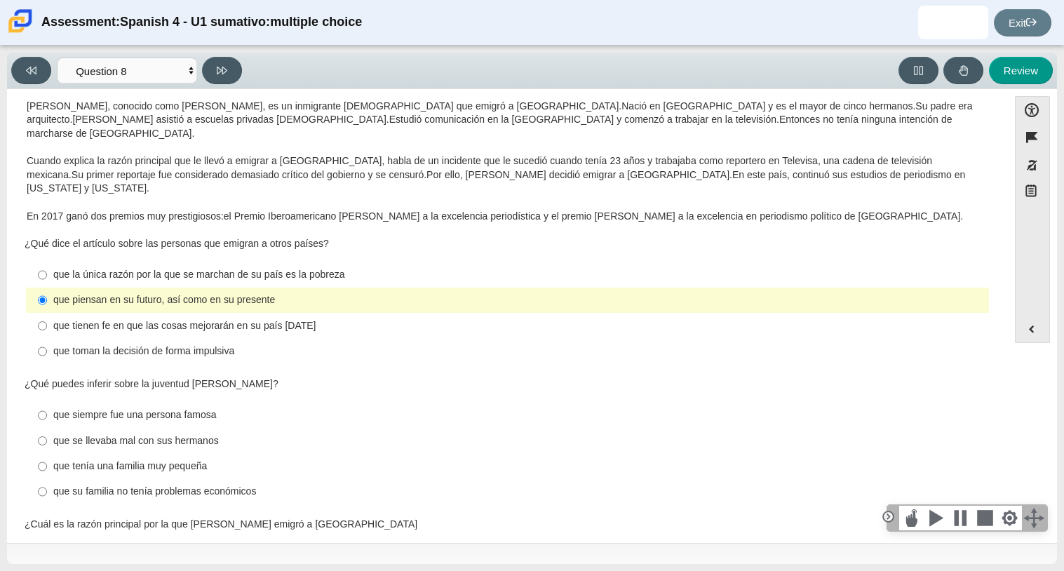
scroll to position [86, 0]
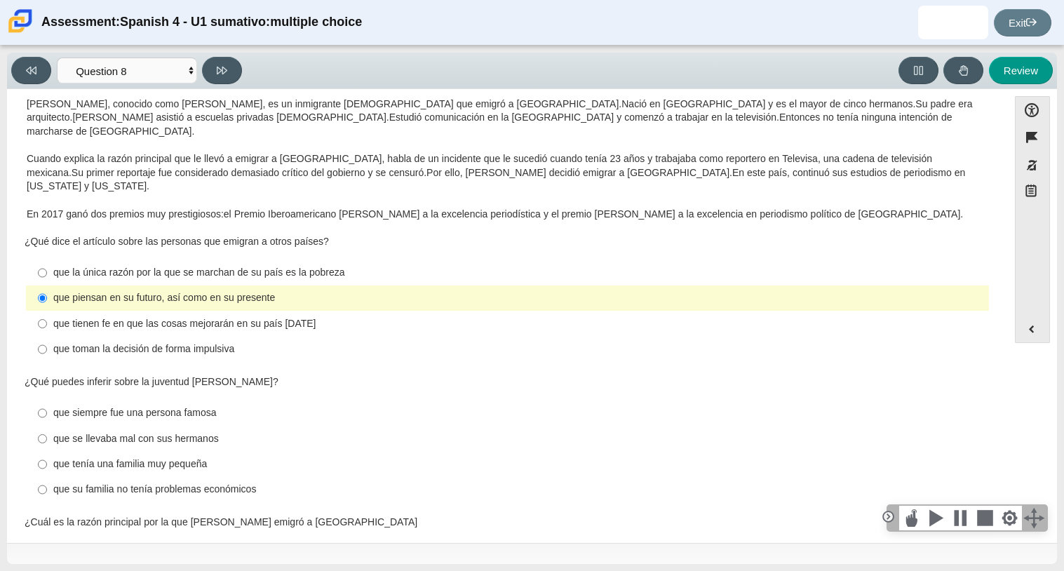
click at [195, 432] on div "que se llevaba mal con sus hermanos" at bounding box center [518, 439] width 930 height 14
click at [47, 426] on input "que se llevaba mal con sus hermanos que se llevaba mal con sus hermanos" at bounding box center [42, 438] width 9 height 25
radio input "true"
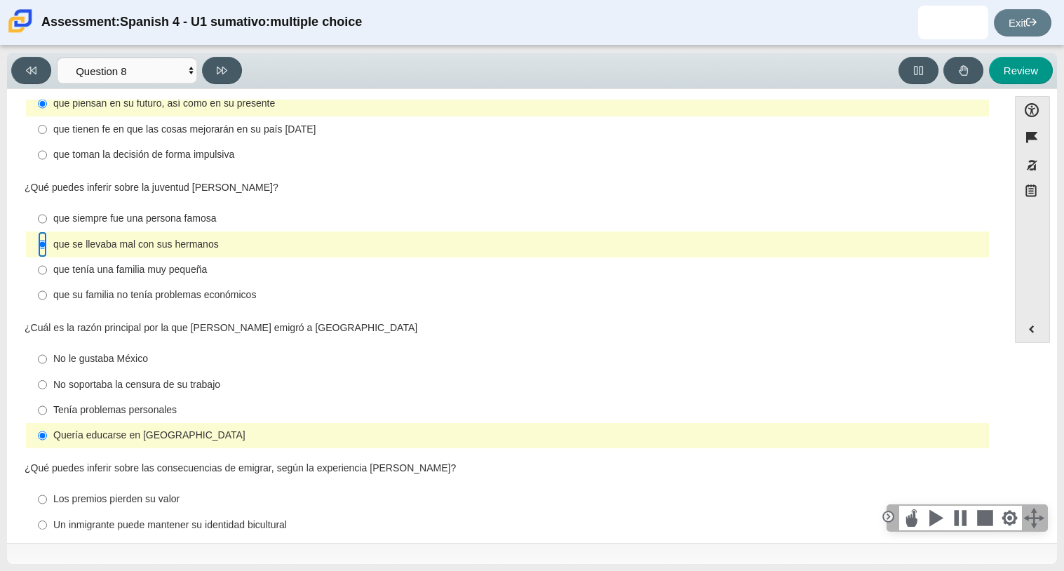
scroll to position [325, 0]
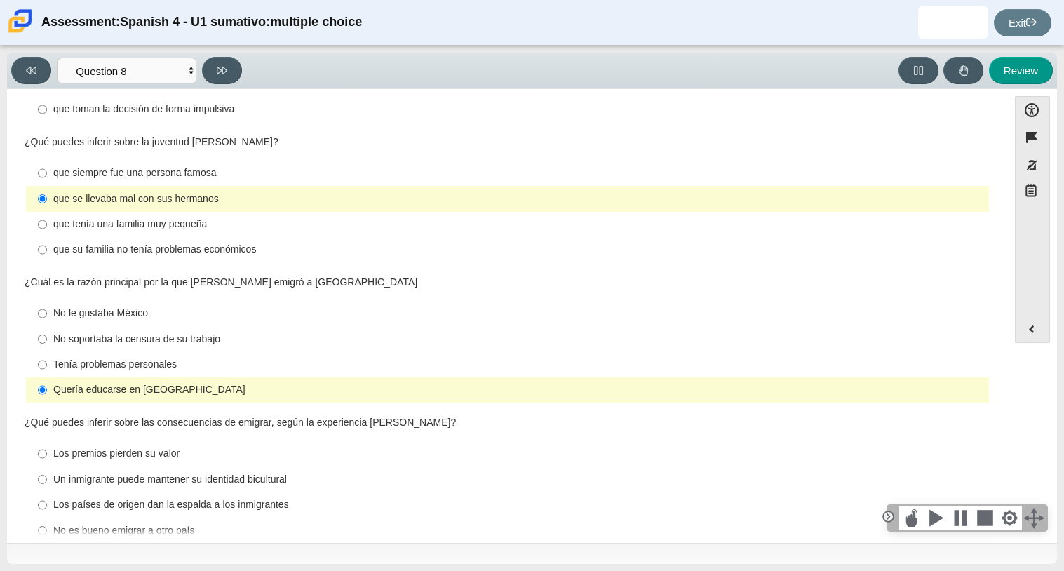
click at [272, 473] on div "Un inmigrante puede mantener su identidad bicultural" at bounding box center [518, 480] width 930 height 14
click at [47, 466] on input "Un inmigrante puede mantener su identidad bicultural Un inmigrante puede manten…" at bounding box center [42, 478] width 9 height 25
radio input "true"
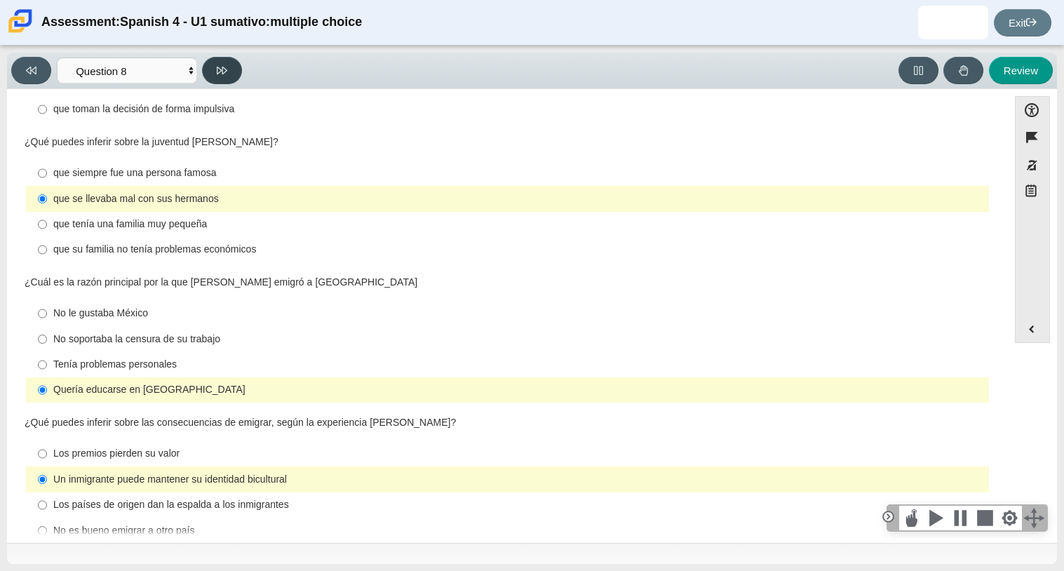
click at [233, 69] on button at bounding box center [222, 70] width 40 height 27
select select "review"
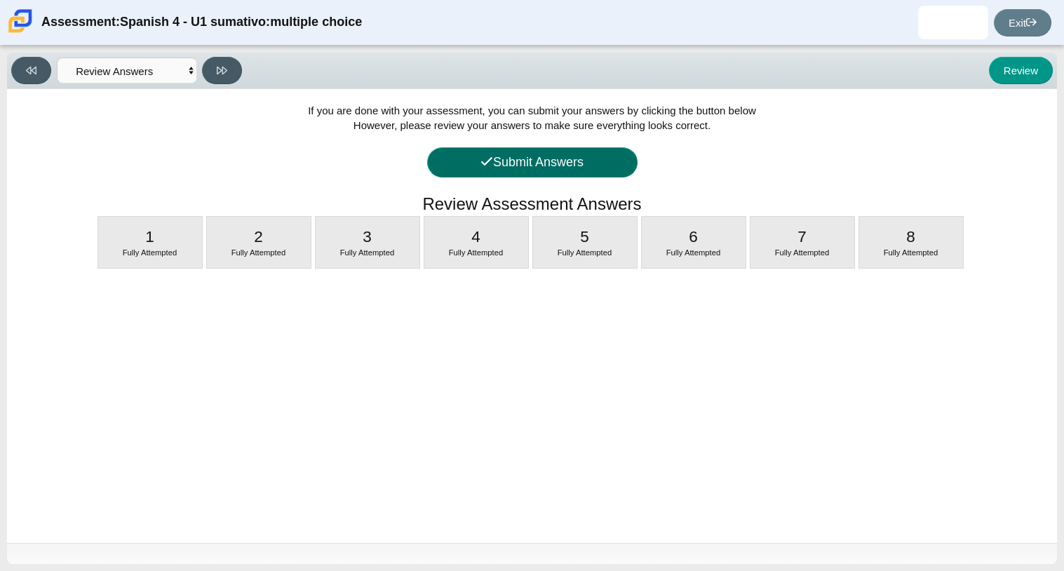
click at [524, 158] on button "Submit Answers" at bounding box center [532, 162] width 210 height 30
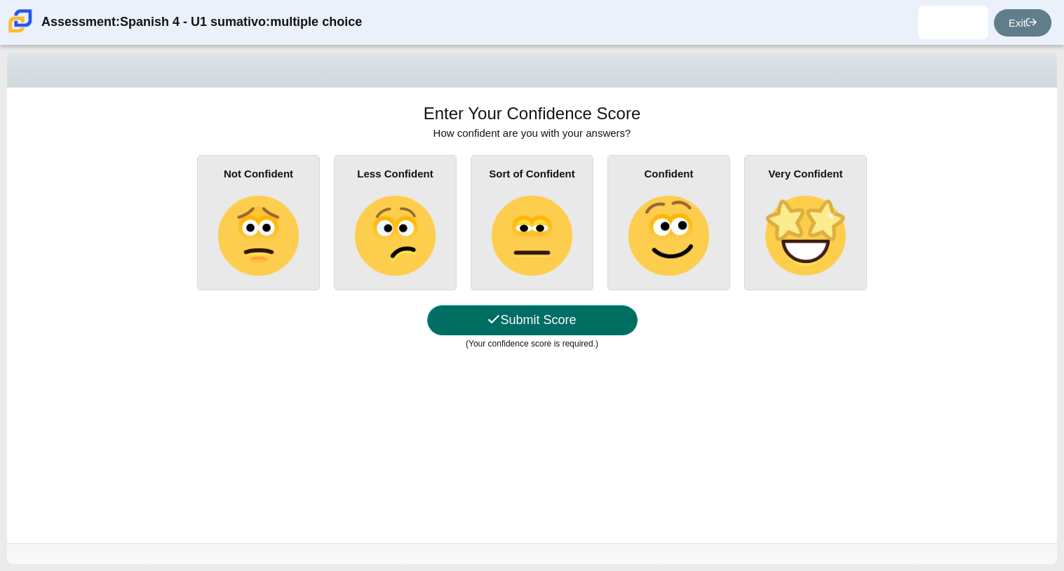
click at [562, 318] on button "Submit Score" at bounding box center [532, 320] width 210 height 30
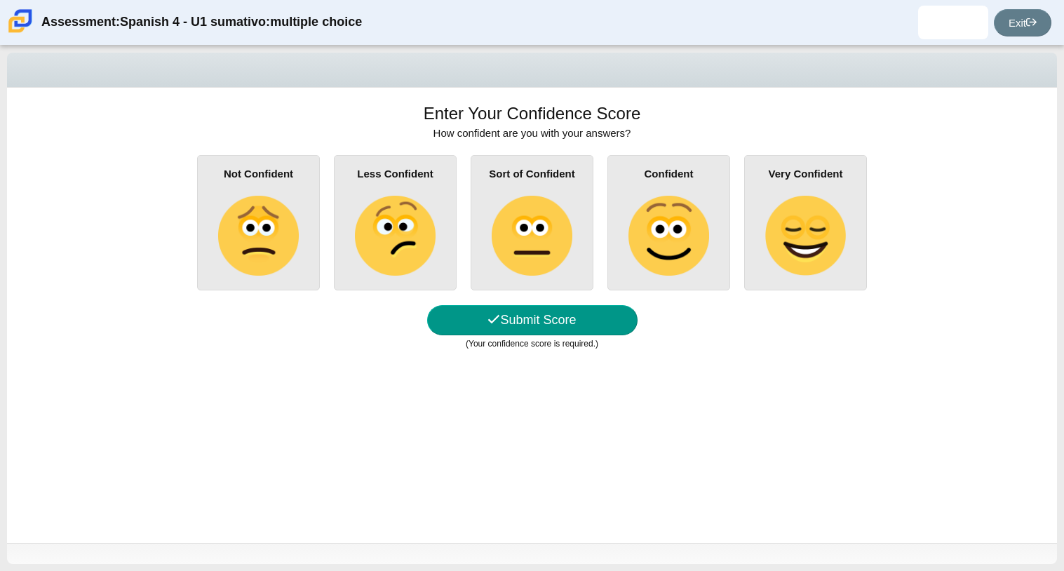
click at [518, 239] on img at bounding box center [532, 236] width 80 height 80
click at [0, 0] on input "Sort of Confident" at bounding box center [0, 0] width 0 height 0
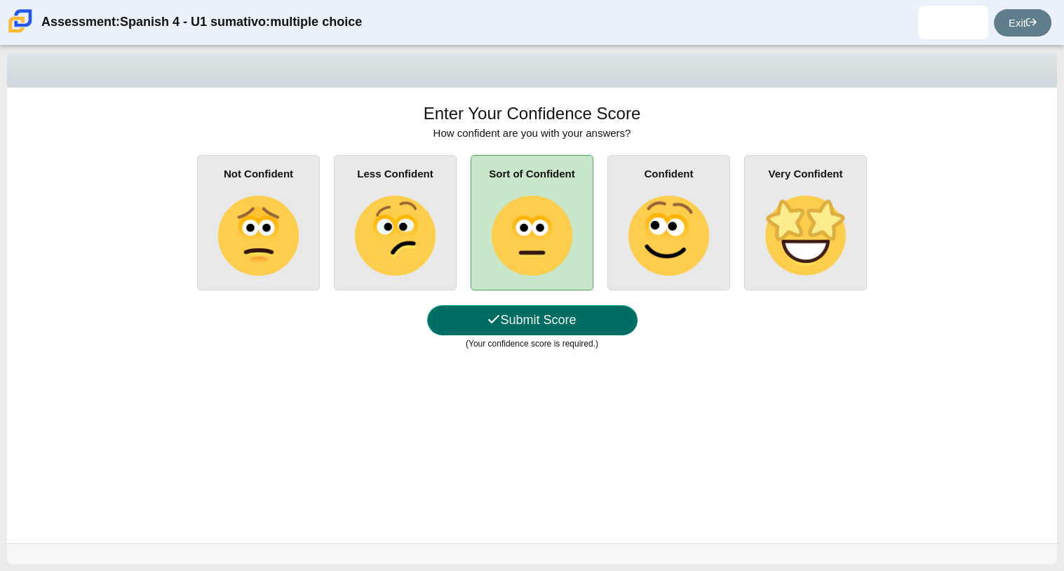
click at [522, 323] on button "Submit Score" at bounding box center [532, 320] width 210 height 30
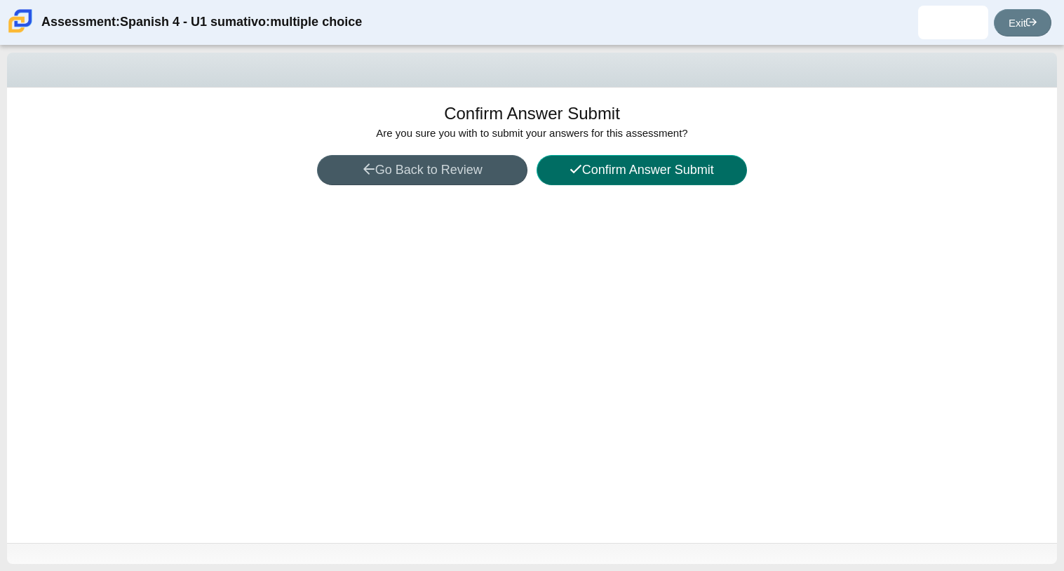
click at [620, 178] on button "Confirm Answer Submit" at bounding box center [641, 170] width 210 height 30
